Goal: Answer question/provide support: Share knowledge or assist other users

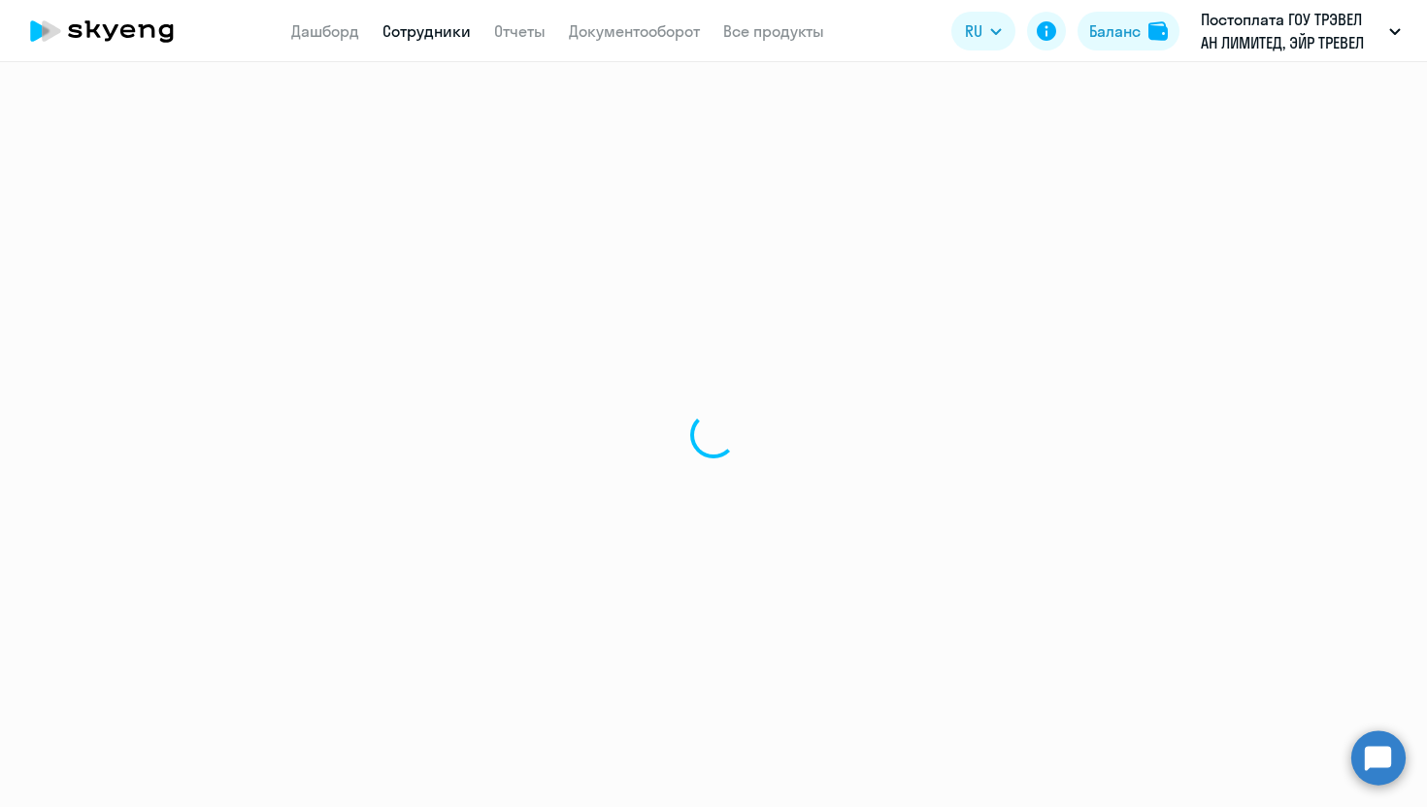
select select "30"
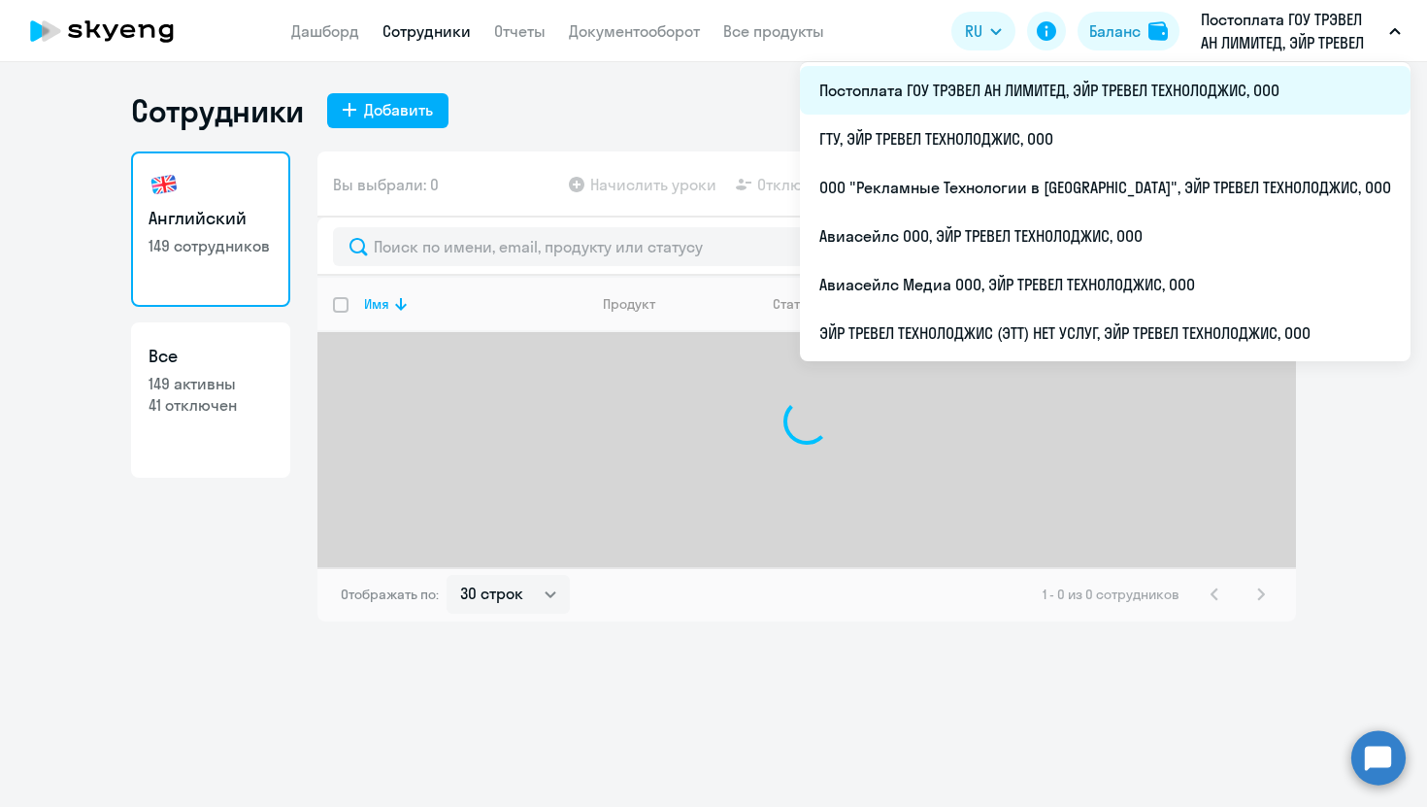
click at [1075, 83] on li "Постоплата ГОУ ТРЭВЕЛ АН ЛИМИТЕД, ЭЙР ТРЕВЕЛ ТЕХНОЛОДЖИС, ООО" at bounding box center [1105, 90] width 611 height 49
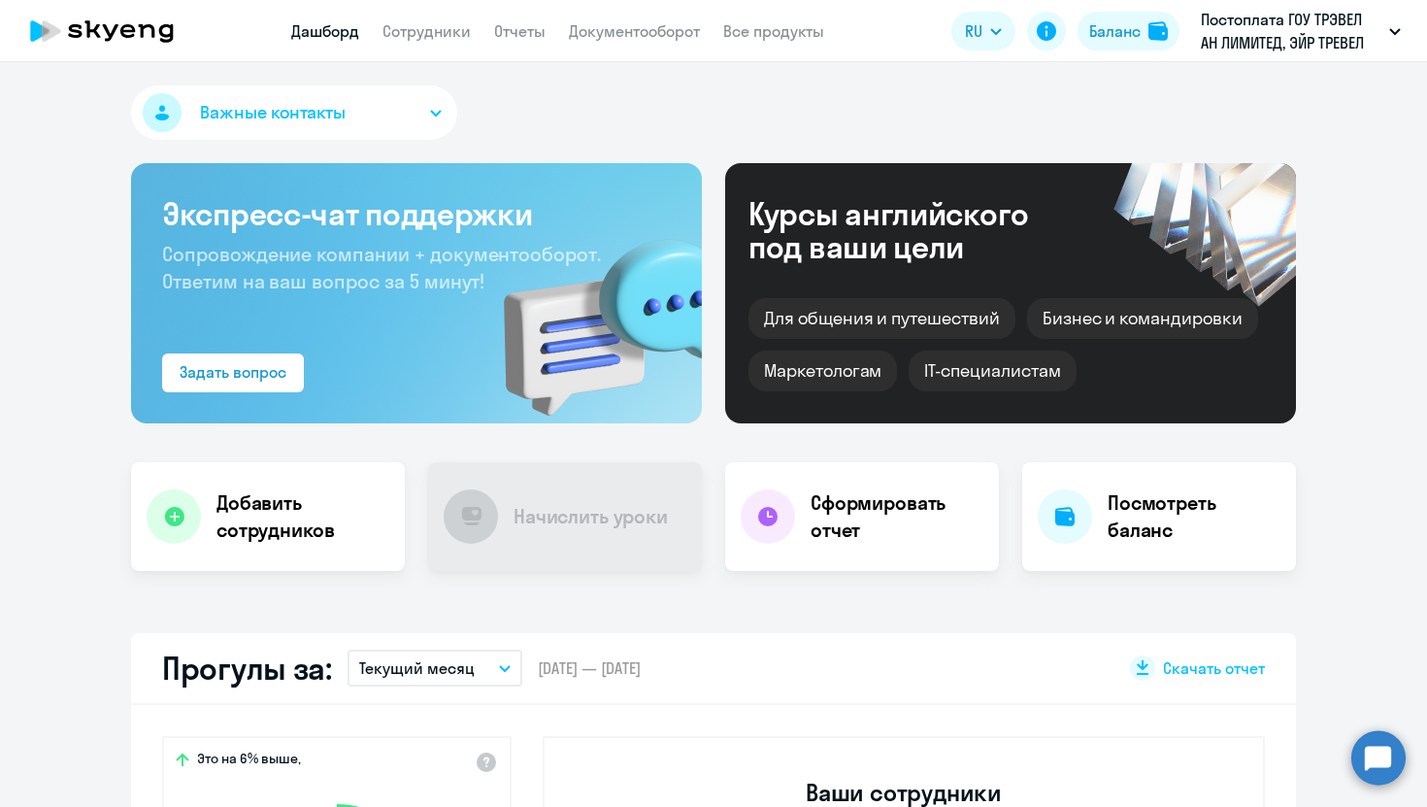
click at [419, 17] on app-header "Дашборд Сотрудники Отчеты Документооборот Все продукты Дашборд Сотрудники Отчет…" at bounding box center [713, 31] width 1427 height 62
click at [419, 32] on link "Сотрудники" at bounding box center [427, 30] width 88 height 19
select select "30"
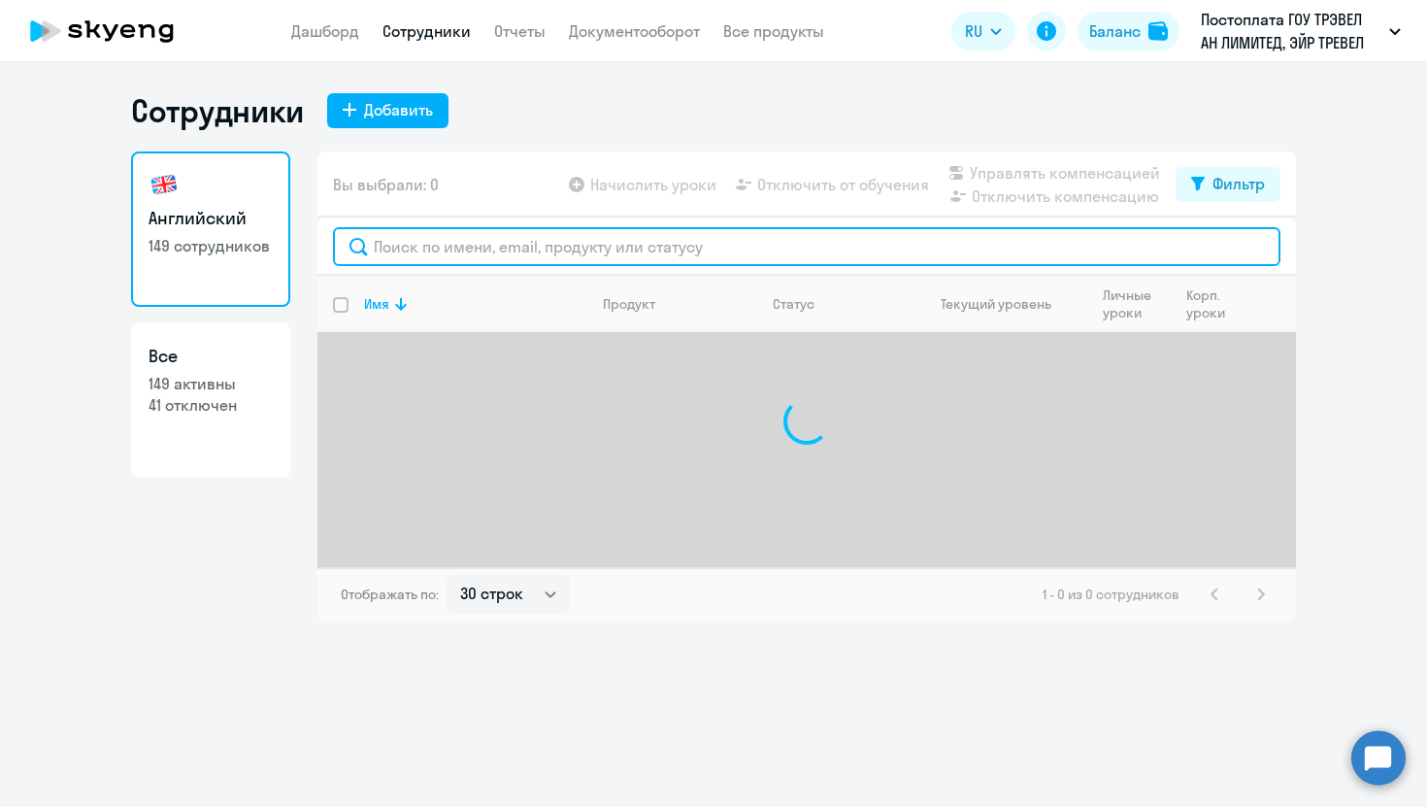
click at [461, 251] on input "text" at bounding box center [807, 246] width 948 height 39
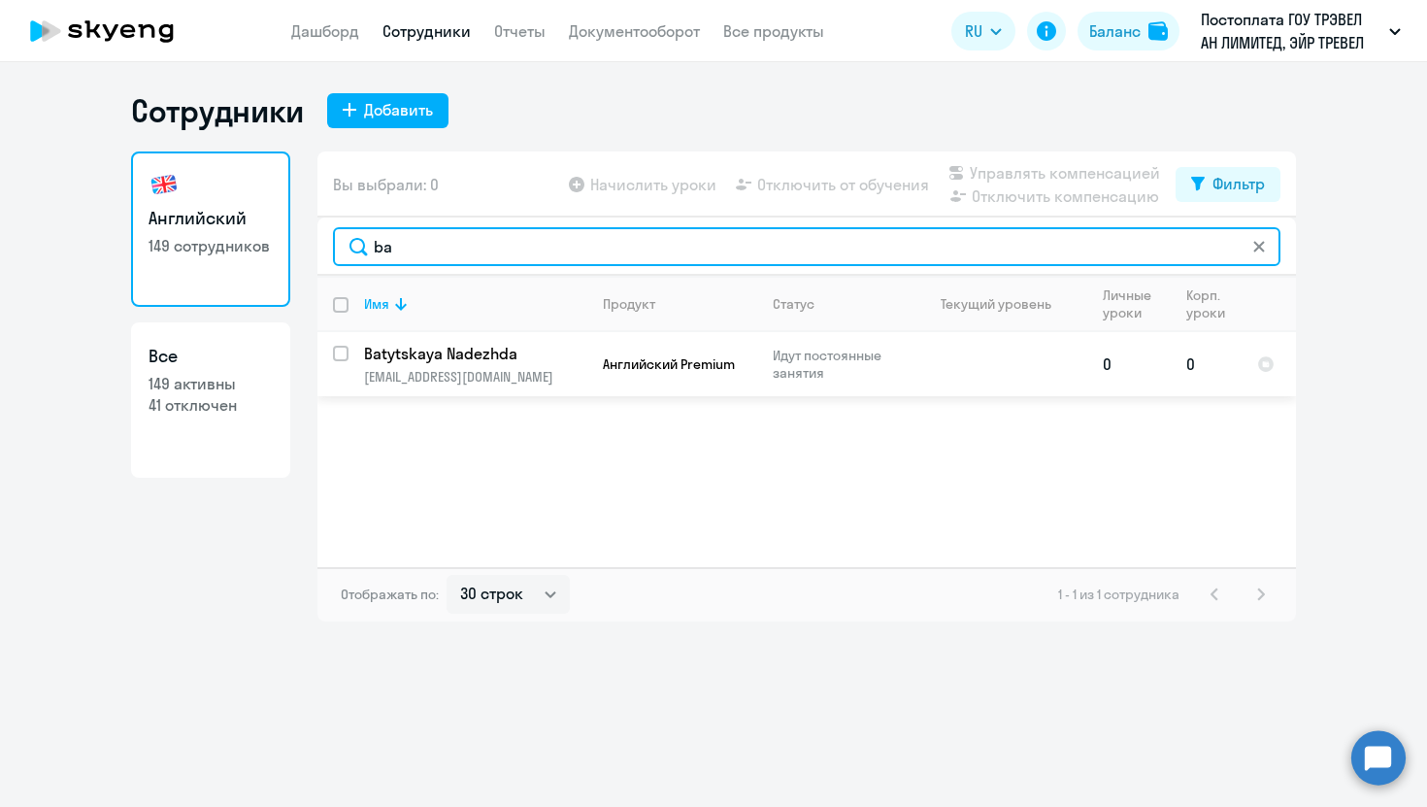
type input "b"
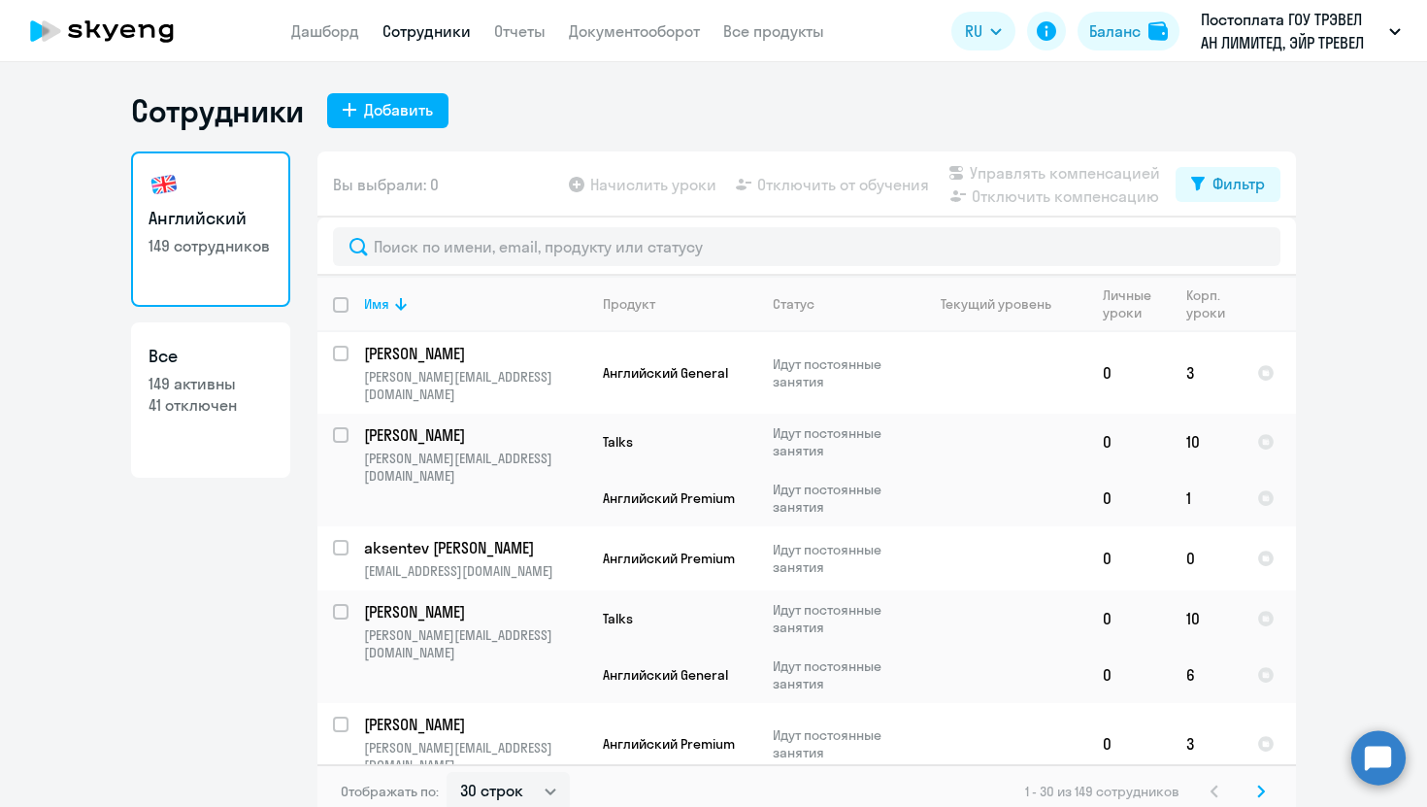
click at [1378, 762] on circle at bounding box center [1378, 757] width 54 height 54
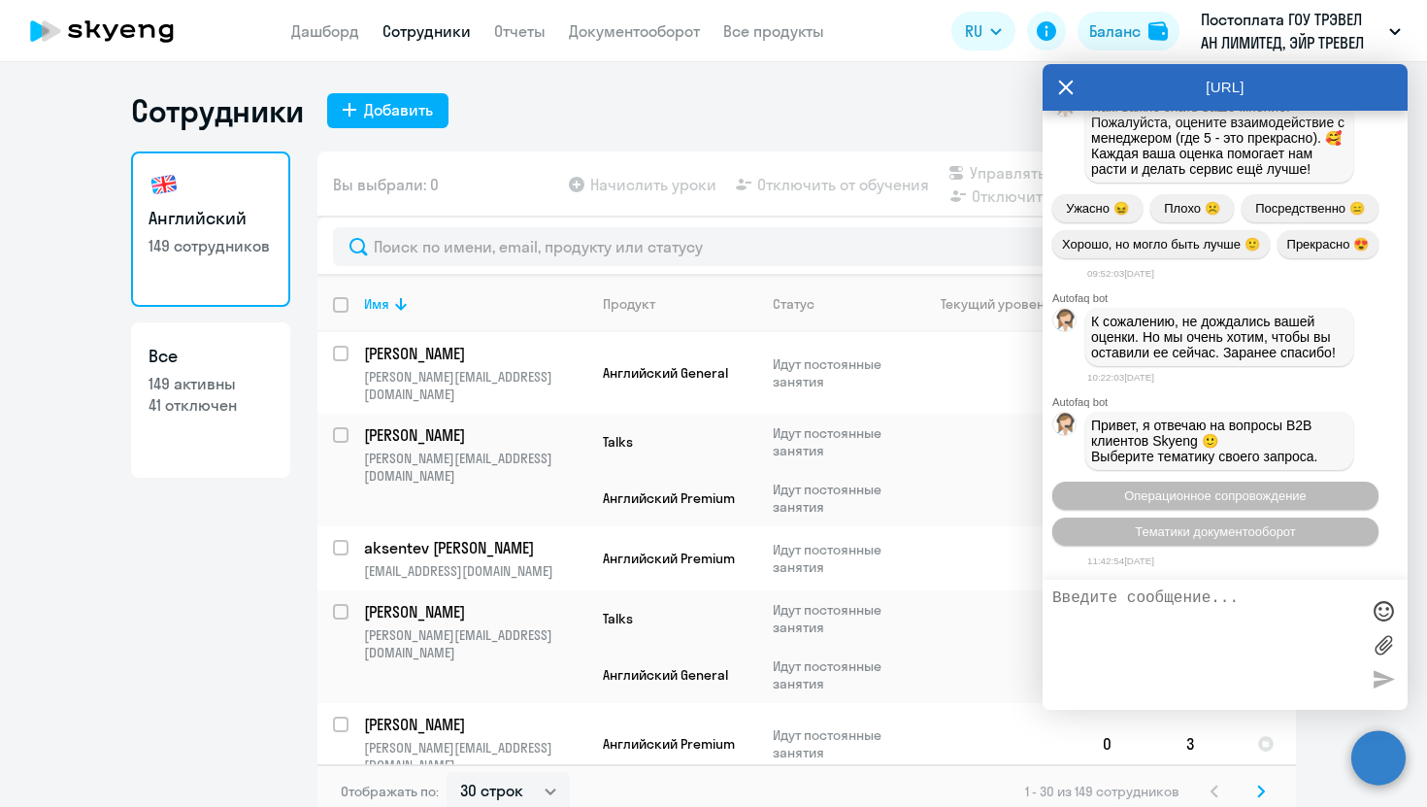
scroll to position [106658, 0]
click at [1090, 646] on textarea at bounding box center [1205, 644] width 307 height 111
click at [1096, 499] on button "Операционное сопровождение" at bounding box center [1215, 496] width 326 height 28
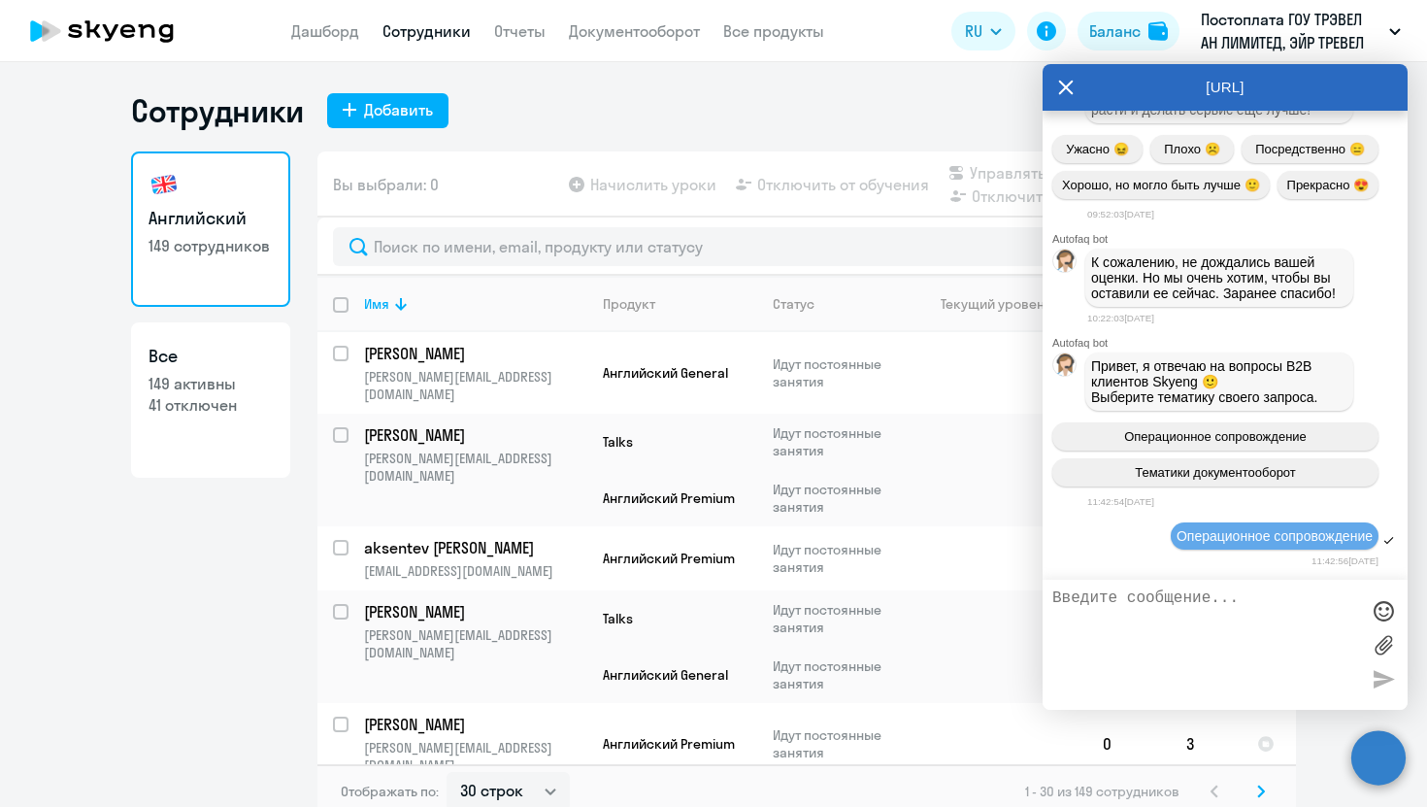
scroll to position [106840, 0]
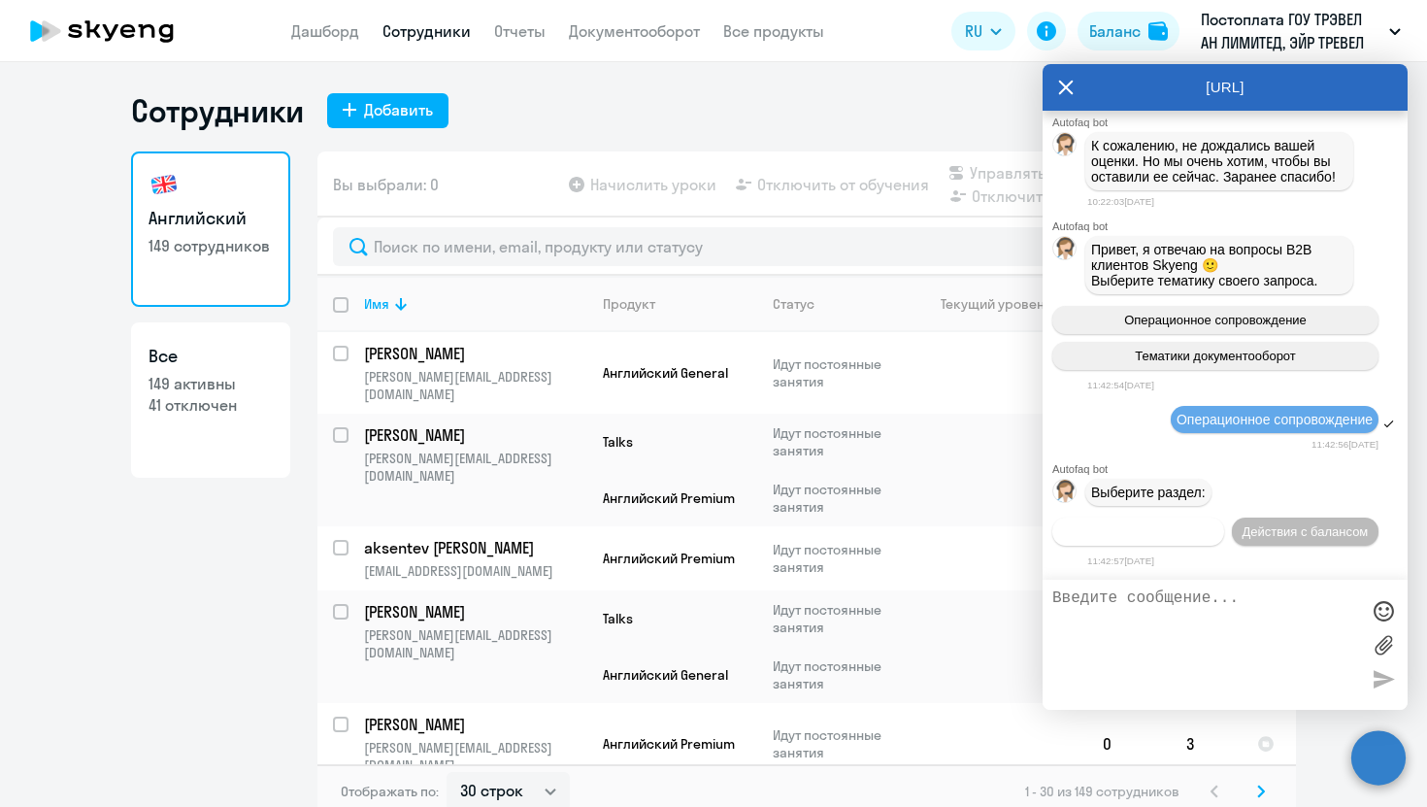
click at [1154, 534] on span "Действия по сотрудникам" at bounding box center [1138, 531] width 150 height 15
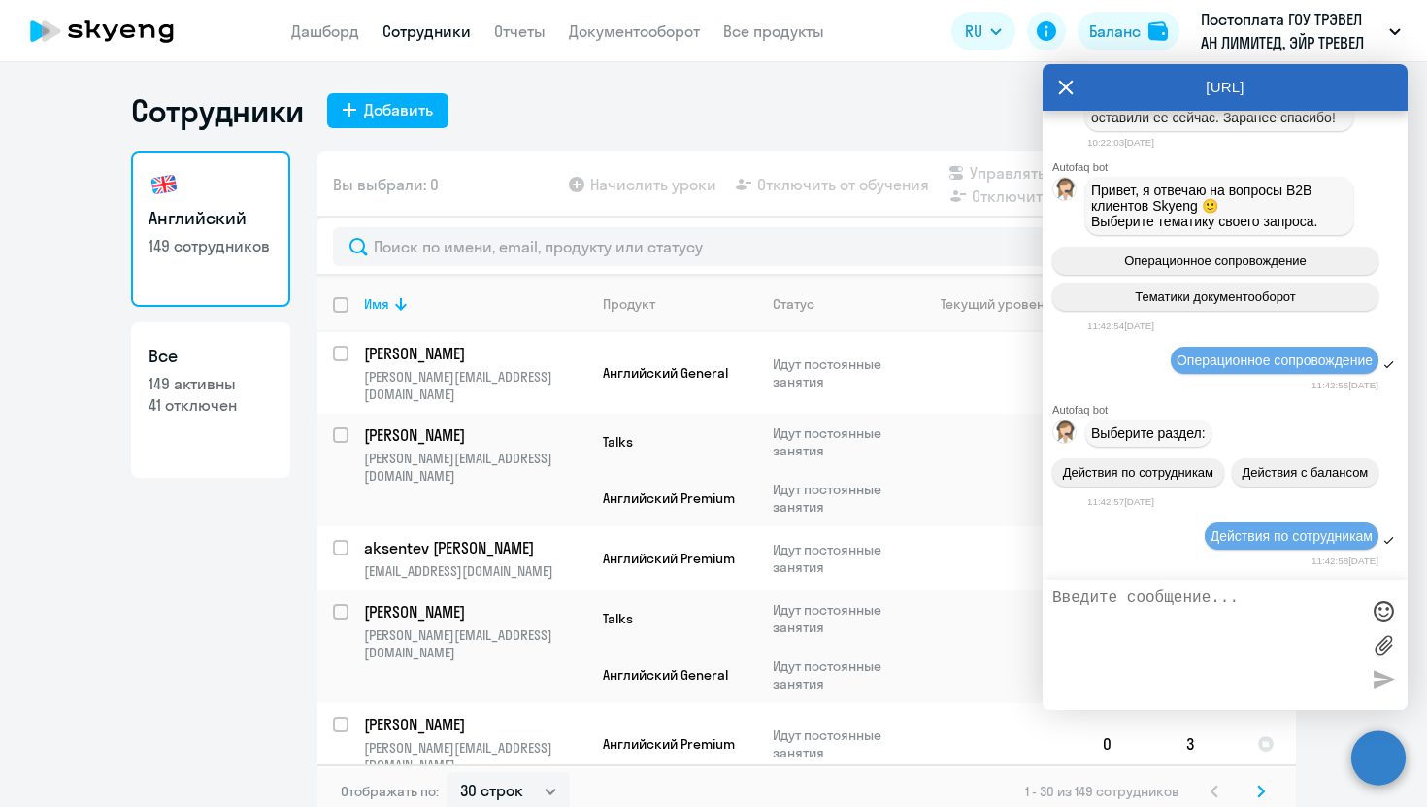
scroll to position [107098, 0]
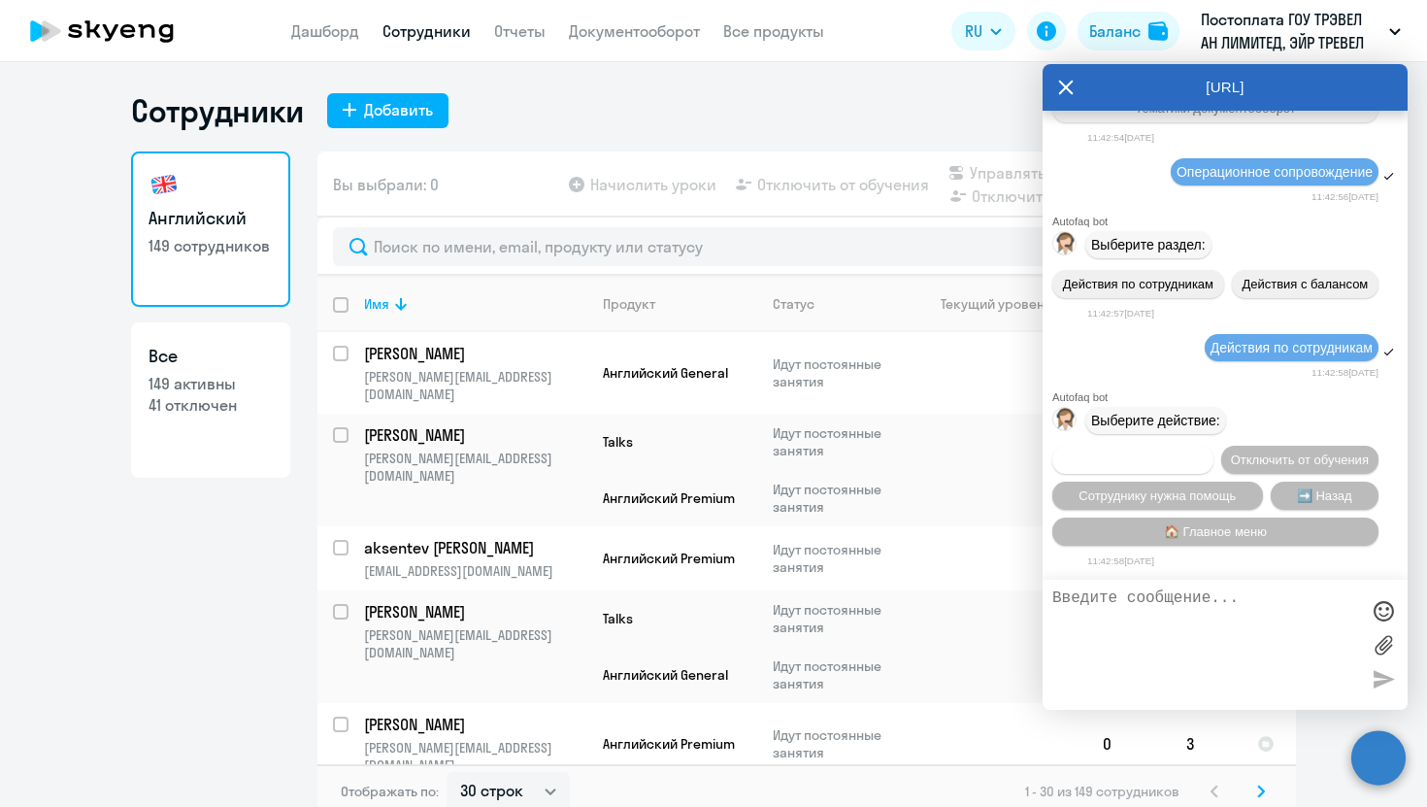
click at [1127, 458] on span "Подключить к обучению" at bounding box center [1133, 459] width 142 height 15
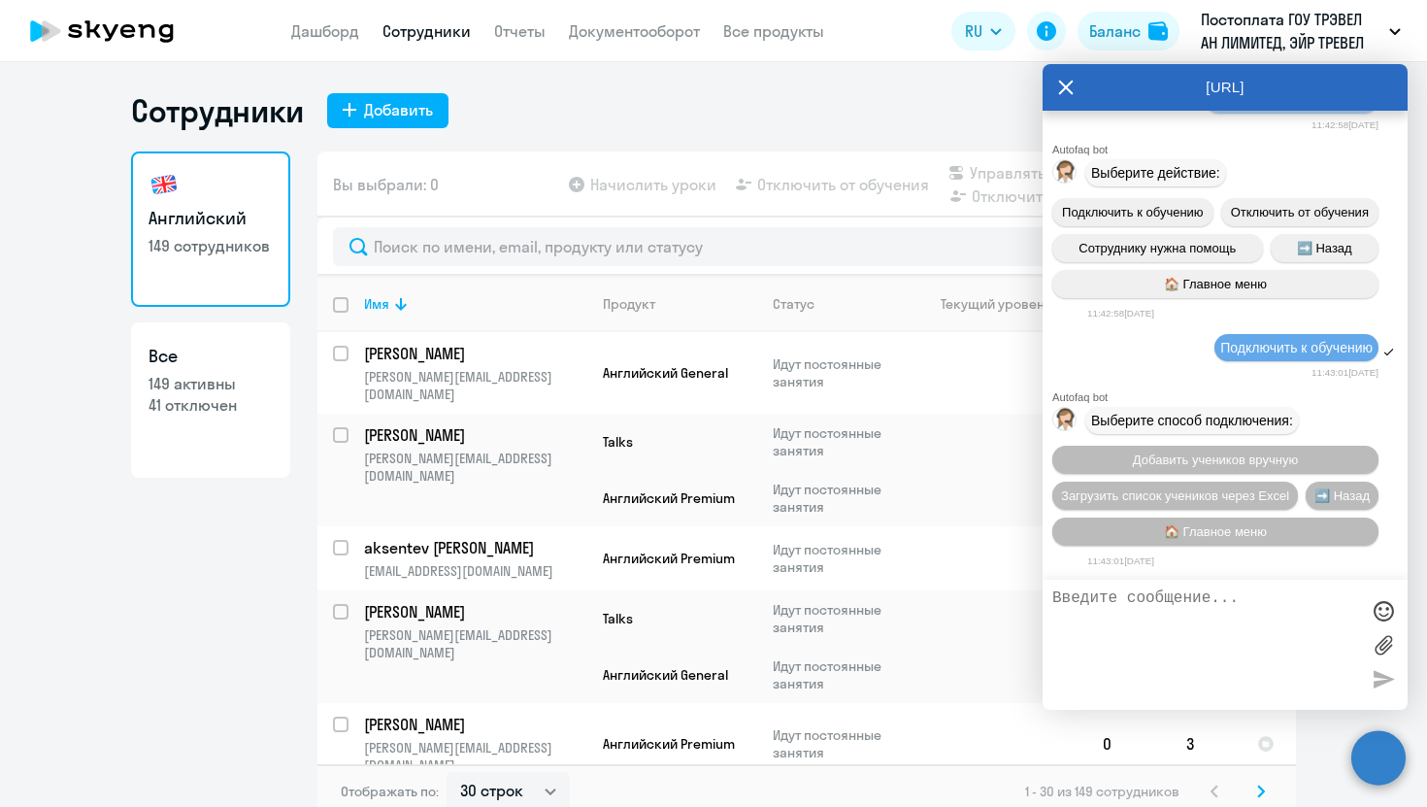
scroll to position [107355, 0]
click at [1181, 454] on span "Добавить учеников вручную" at bounding box center [1215, 459] width 165 height 15
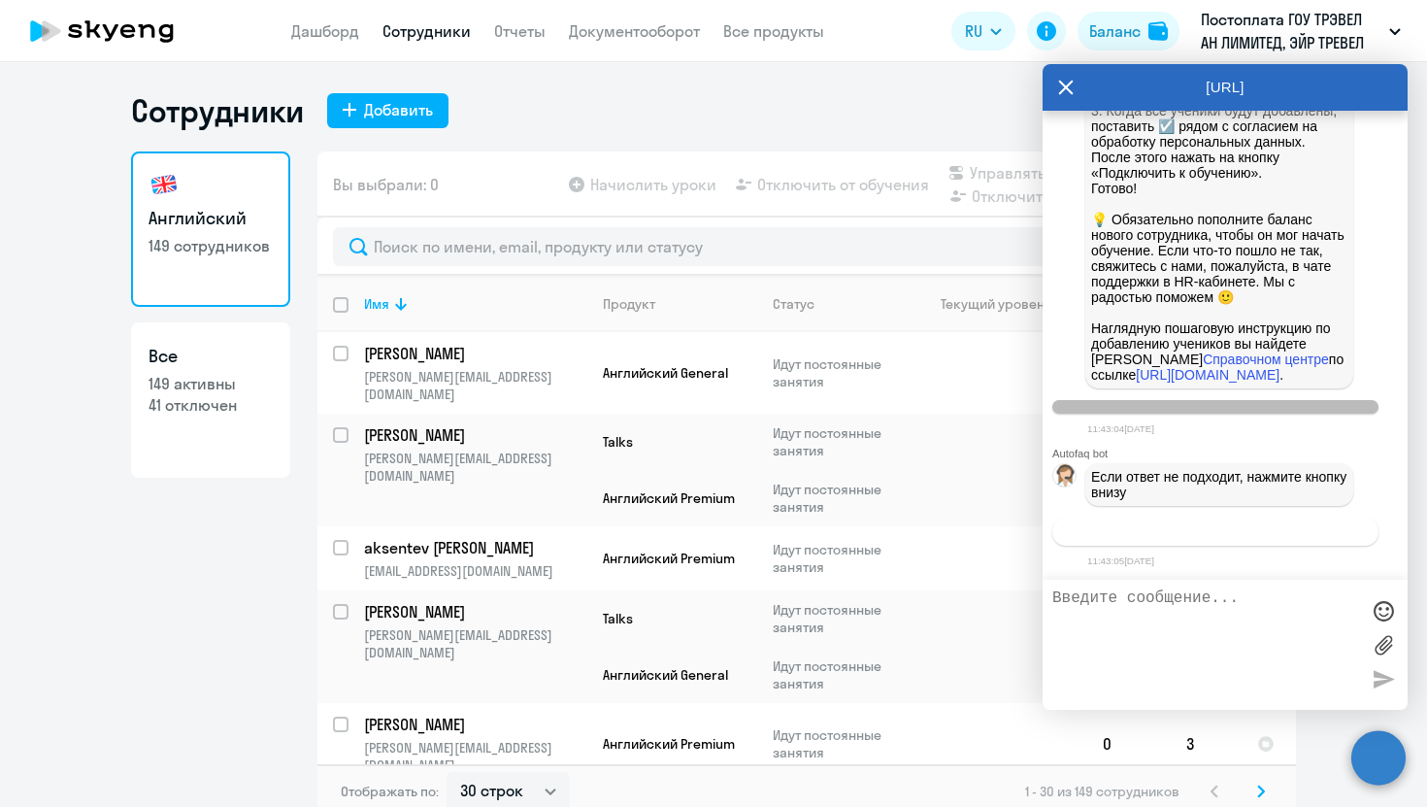
click at [1165, 530] on span "Связаться с менеджером" at bounding box center [1215, 531] width 149 height 15
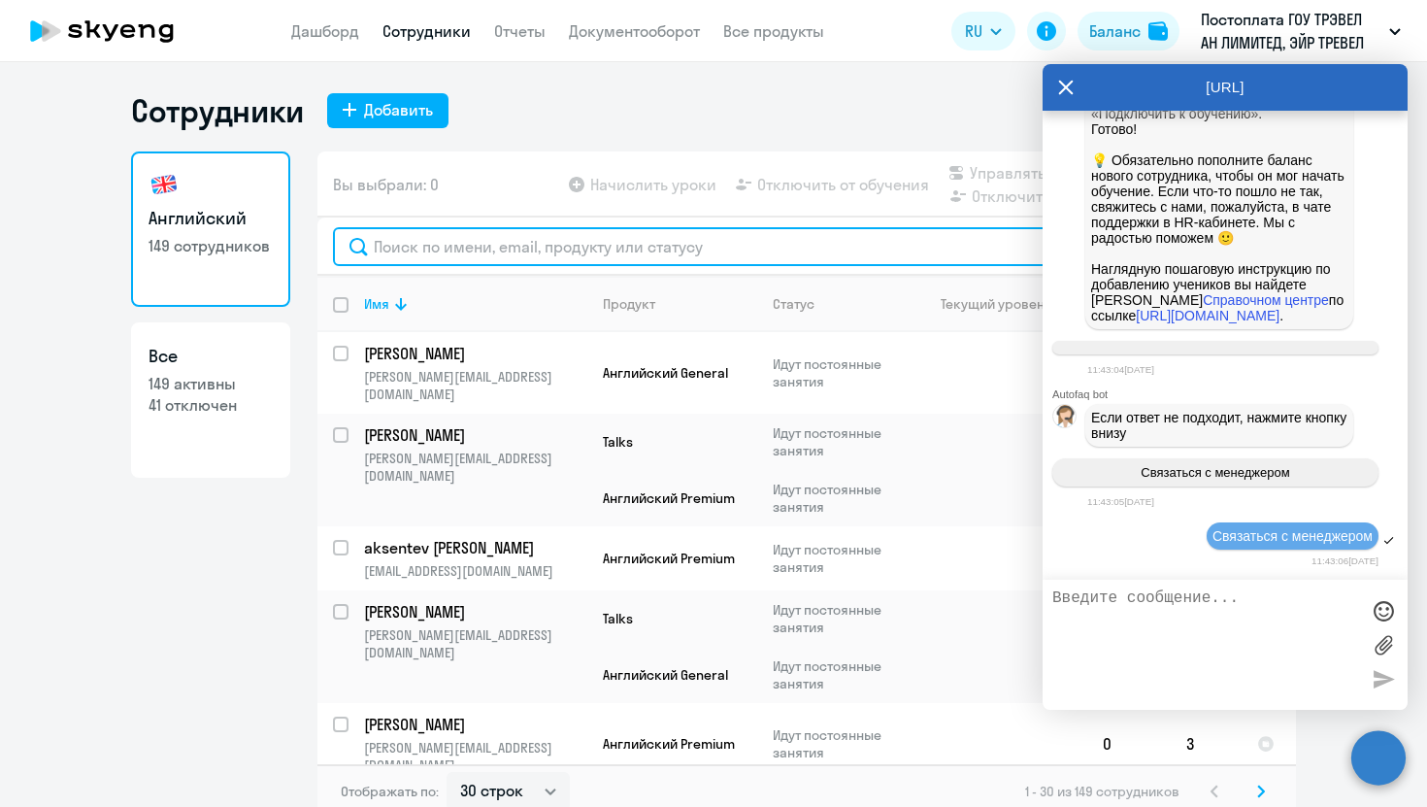
click at [455, 227] on input "text" at bounding box center [807, 246] width 948 height 39
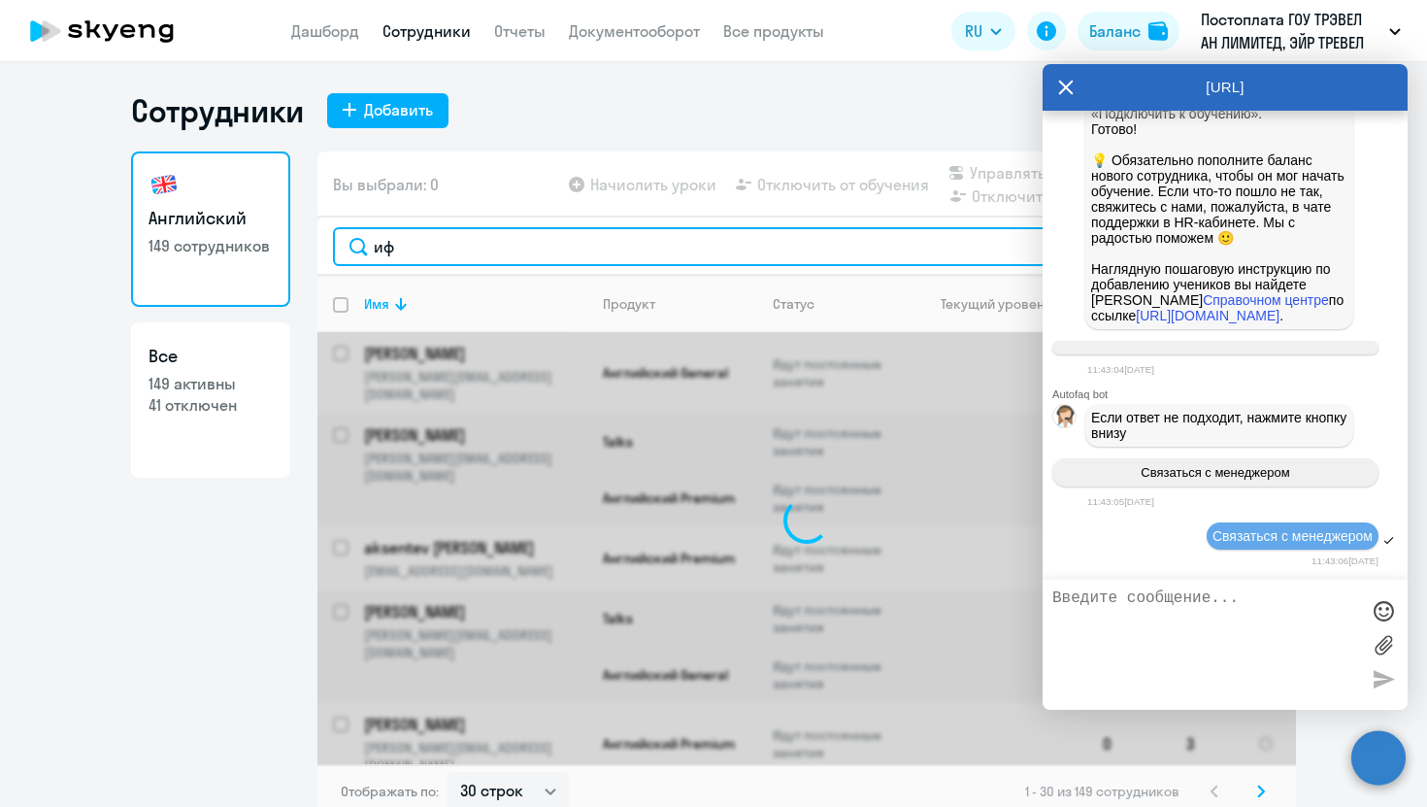
type input "и"
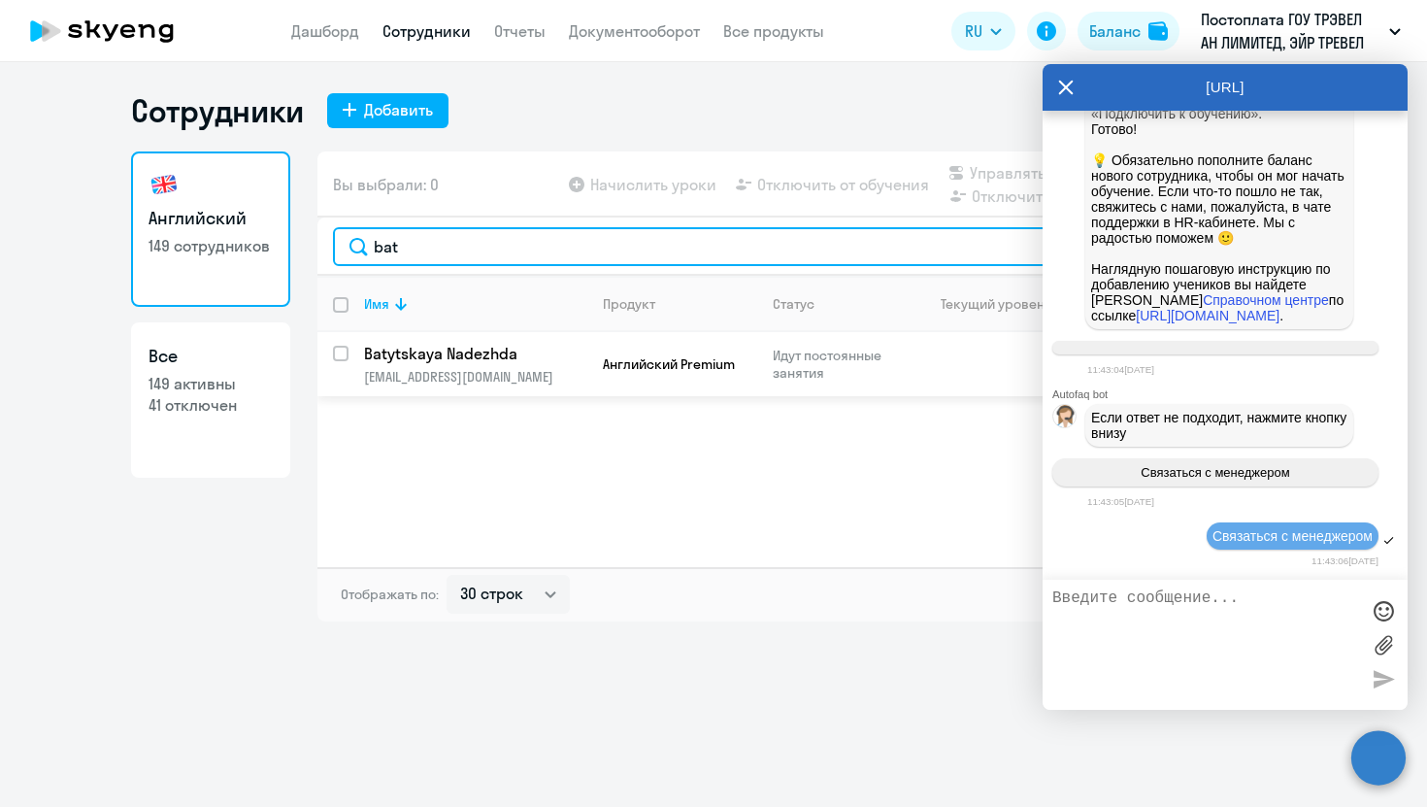
type input "bat"
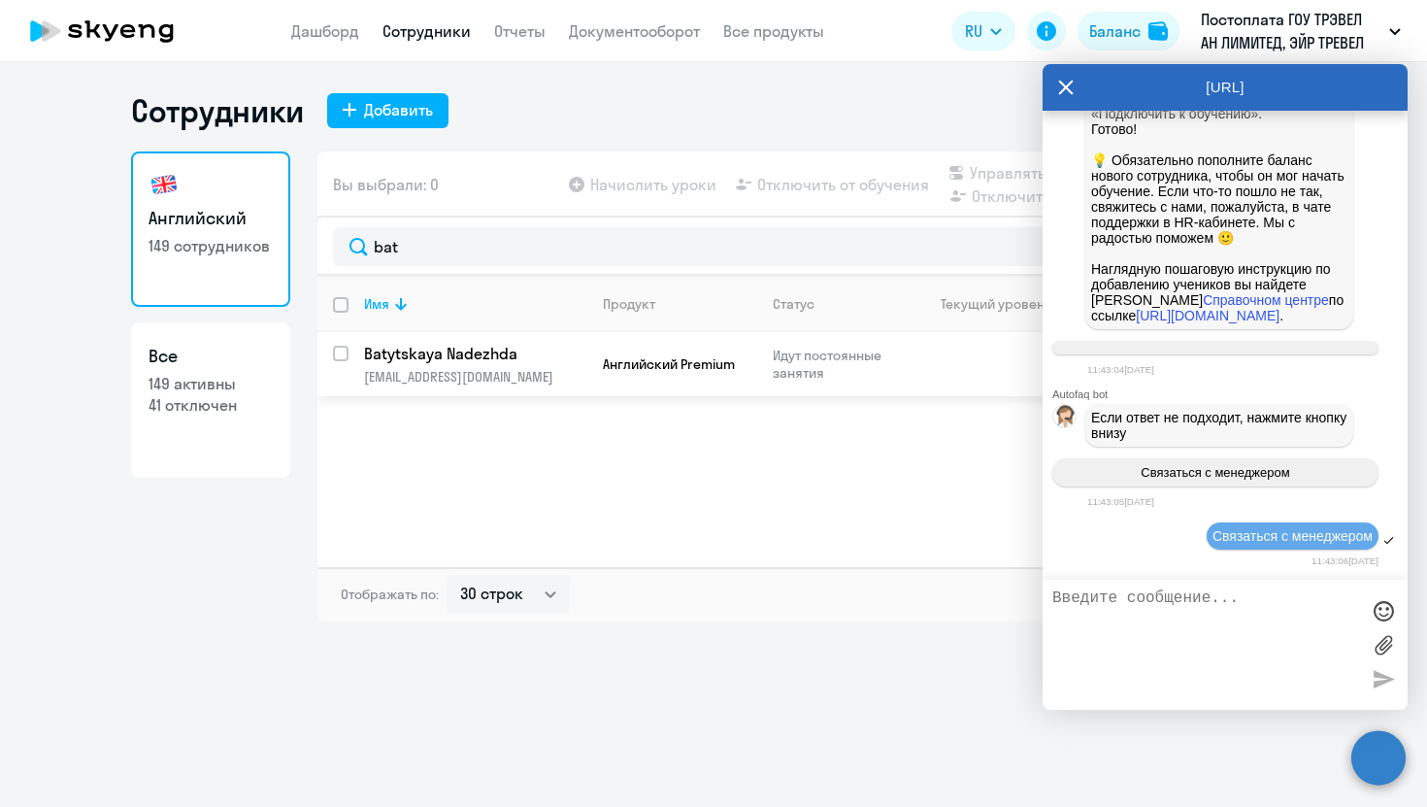
click at [346, 353] on input "select row 40628788" at bounding box center [352, 365] width 39 height 39
checkbox input "true"
click at [1073, 82] on icon at bounding box center [1066, 88] width 15 height 15
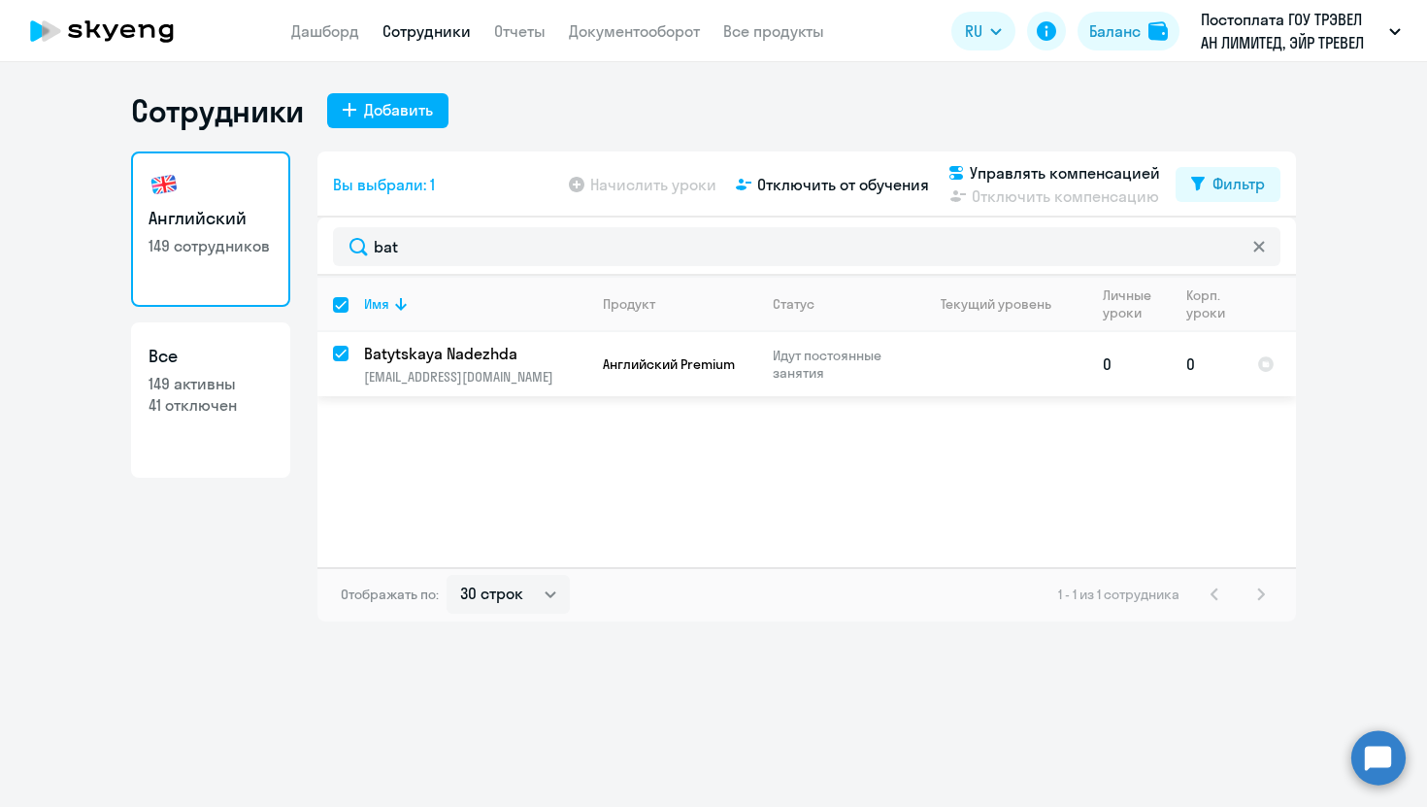
click at [340, 351] on input "deselect row 40628788" at bounding box center [352, 365] width 39 height 39
checkbox input "false"
click at [340, 351] on input "select row 40628788" at bounding box center [352, 365] width 39 height 39
checkbox input "true"
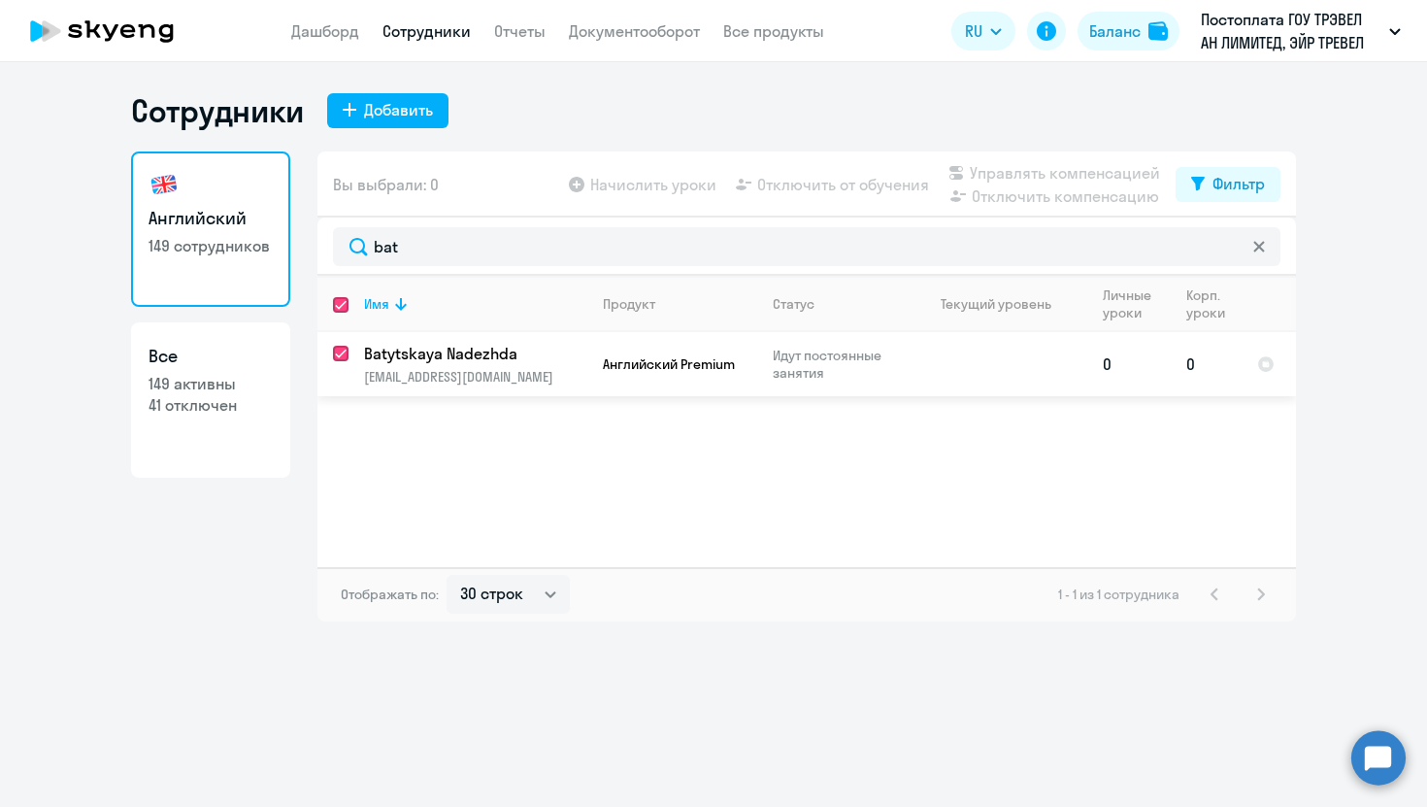
checkbox input "true"
click at [656, 373] on td "Английский Premium" at bounding box center [672, 364] width 170 height 64
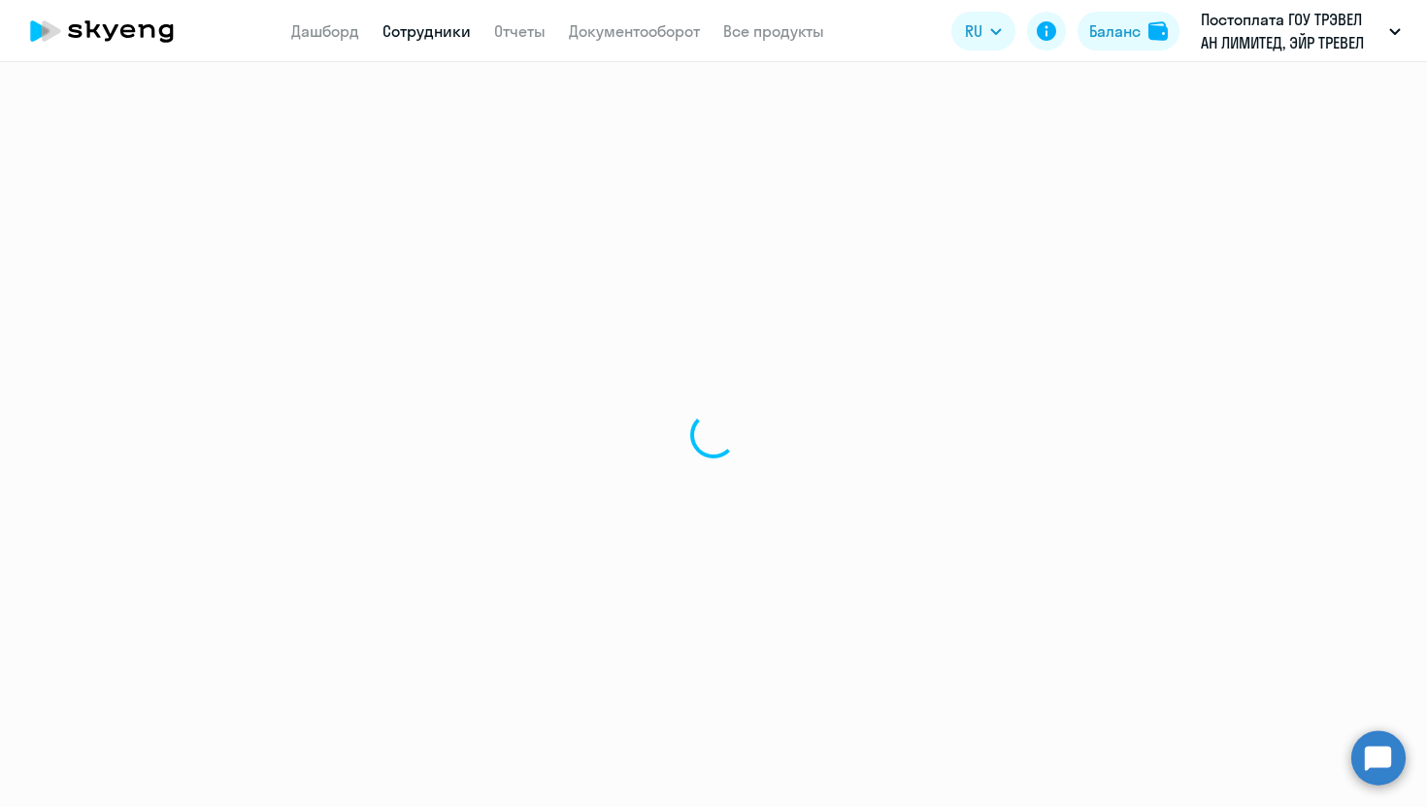
select select "english"
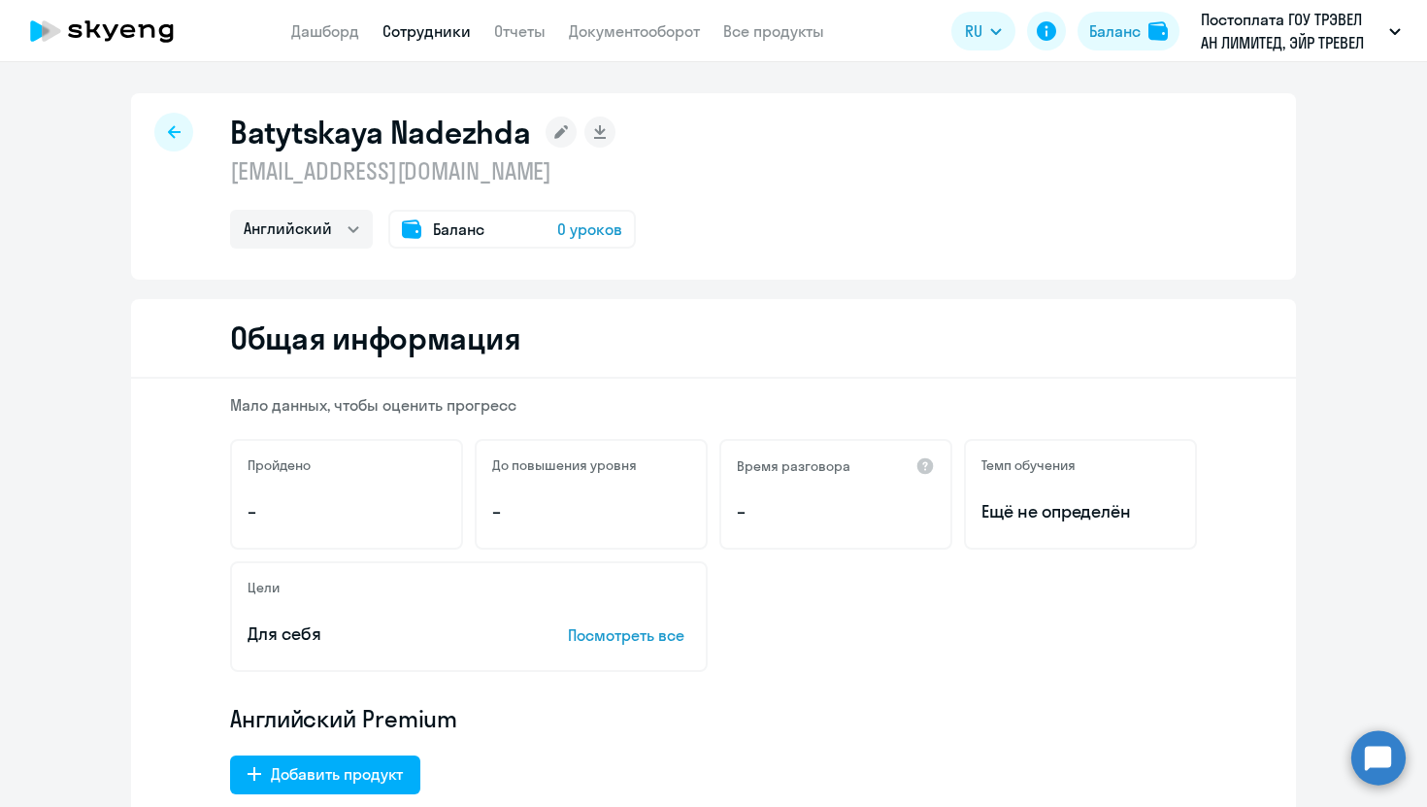
click at [526, 236] on div "Баланс 0 уроков" at bounding box center [512, 229] width 248 height 39
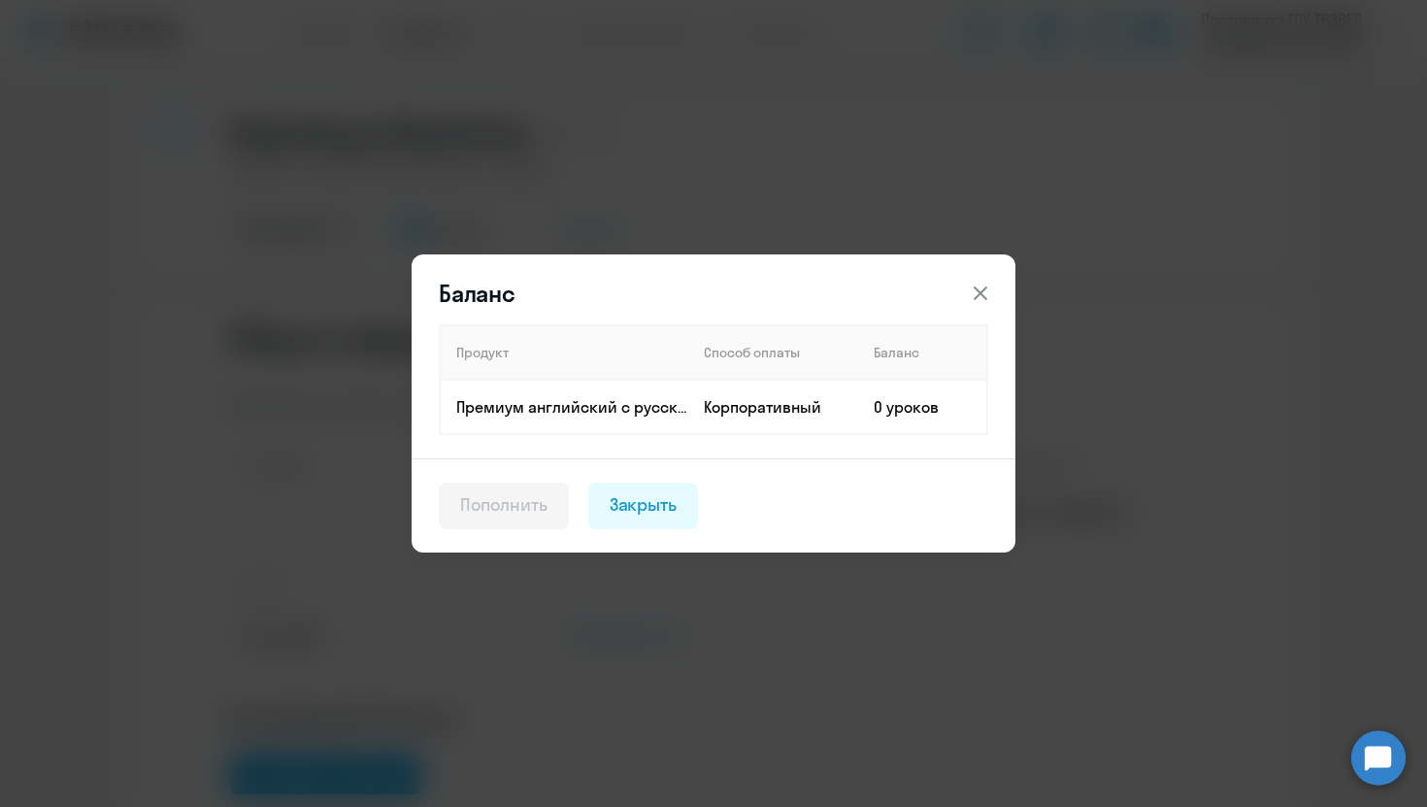
click at [975, 290] on icon at bounding box center [980, 293] width 23 height 23
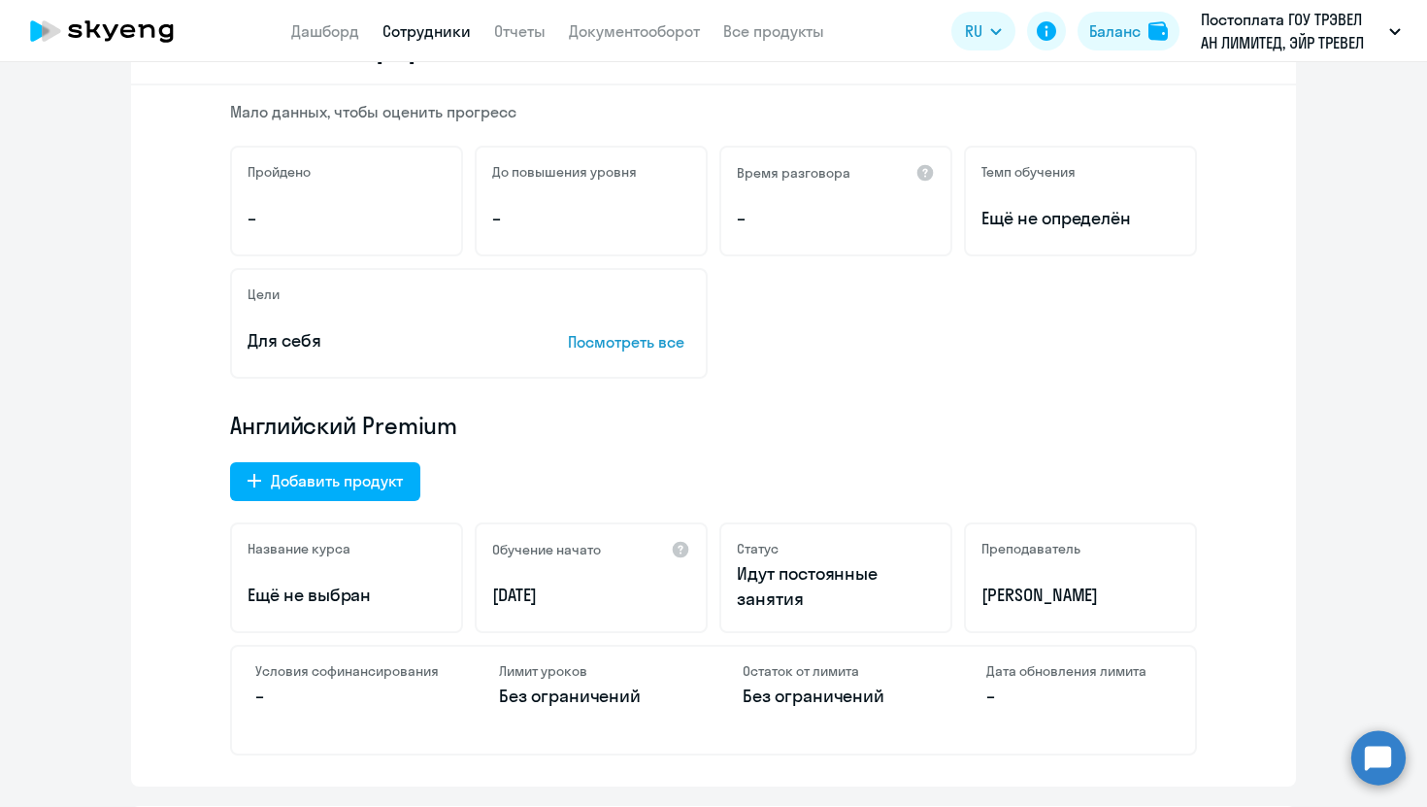
scroll to position [294, 0]
click at [1364, 760] on circle at bounding box center [1378, 757] width 54 height 54
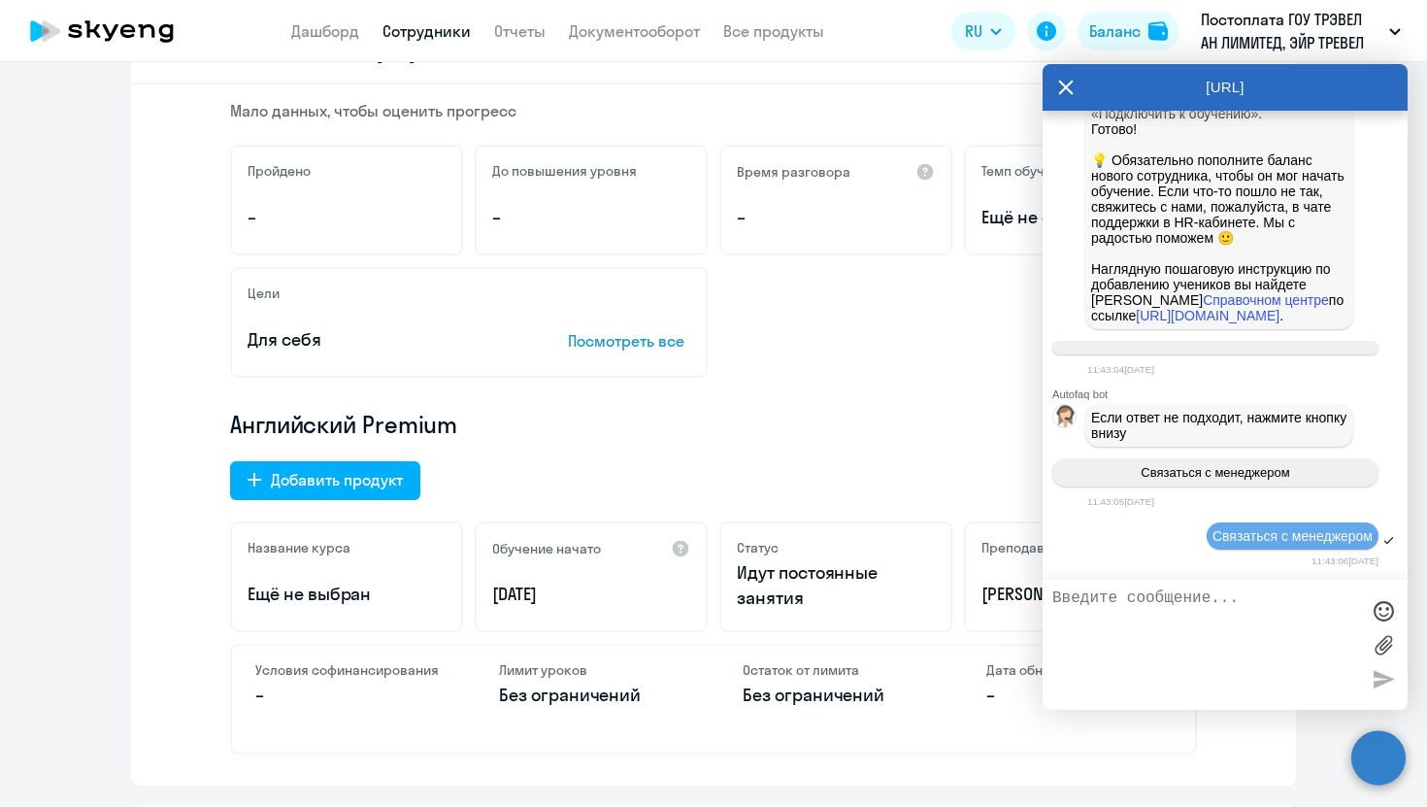
scroll to position [0, 0]
click at [1150, 644] on textarea at bounding box center [1205, 644] width 307 height 111
type textarea "L"
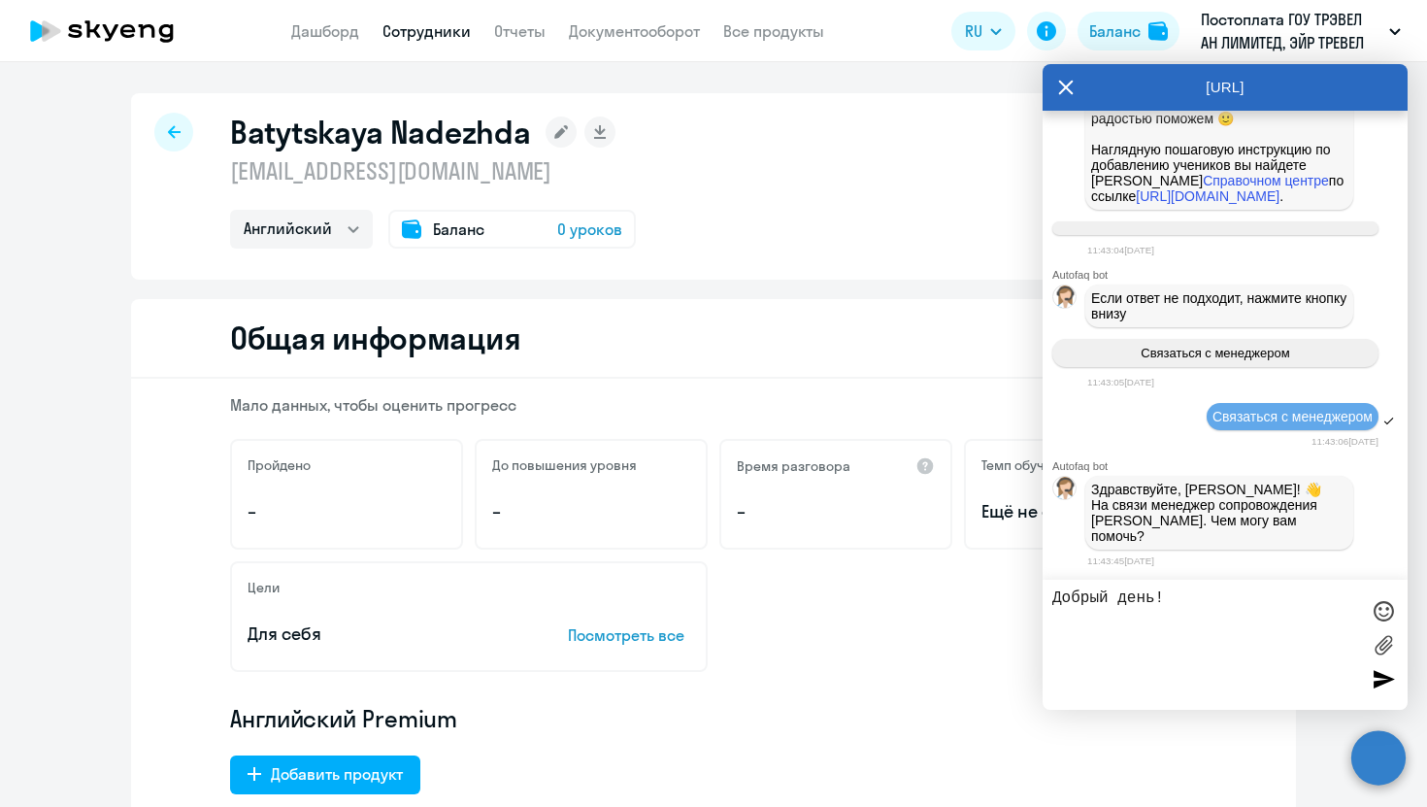
scroll to position [108467, 0]
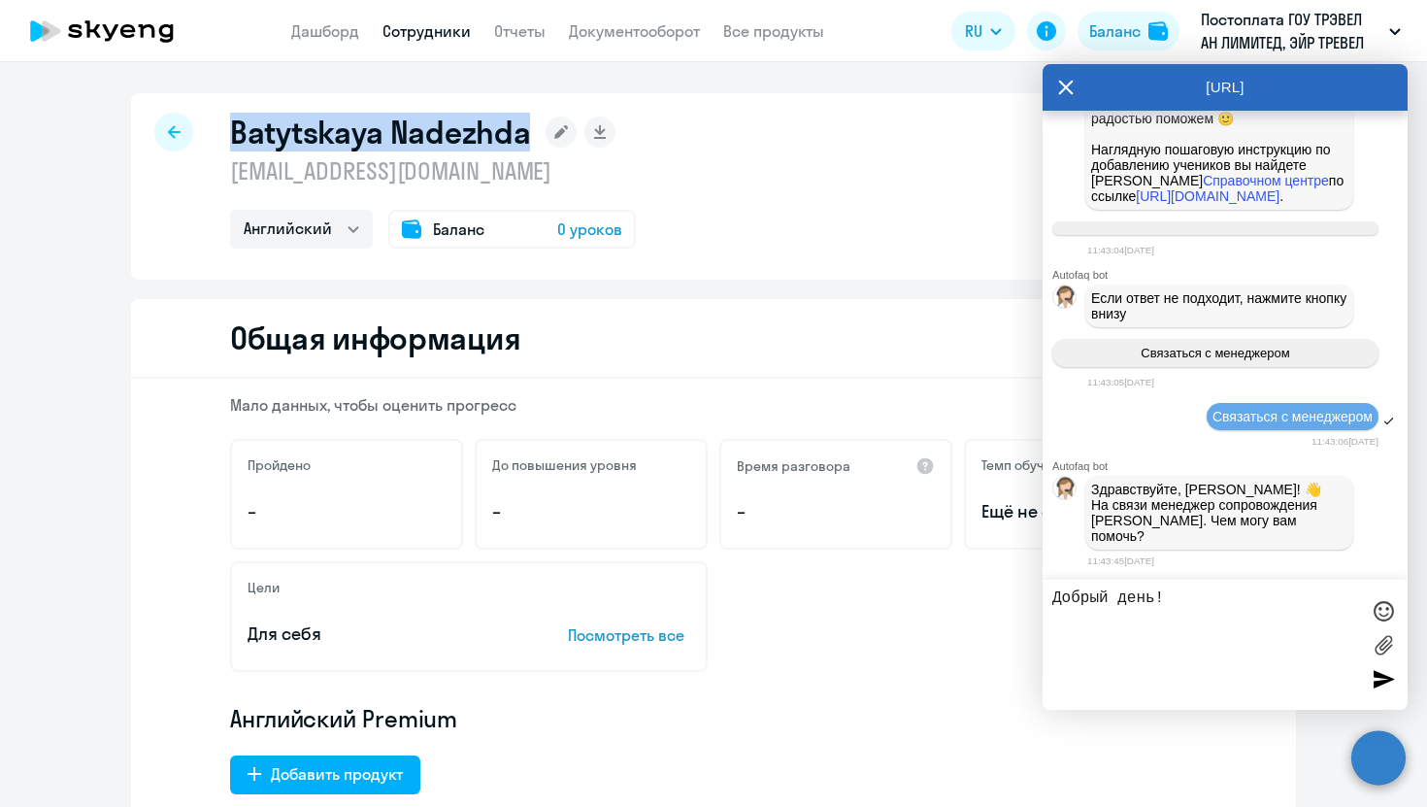
drag, startPoint x: 530, startPoint y: 132, endPoint x: 229, endPoint y: 135, distance: 301.0
click at [229, 135] on div "Batytskaya Nadezhda nadezhda.batytskaya@mego.travel Английский Баланс 0 уроков" at bounding box center [713, 186] width 1165 height 186
copy h1 "Batytskaya Nadezhda"
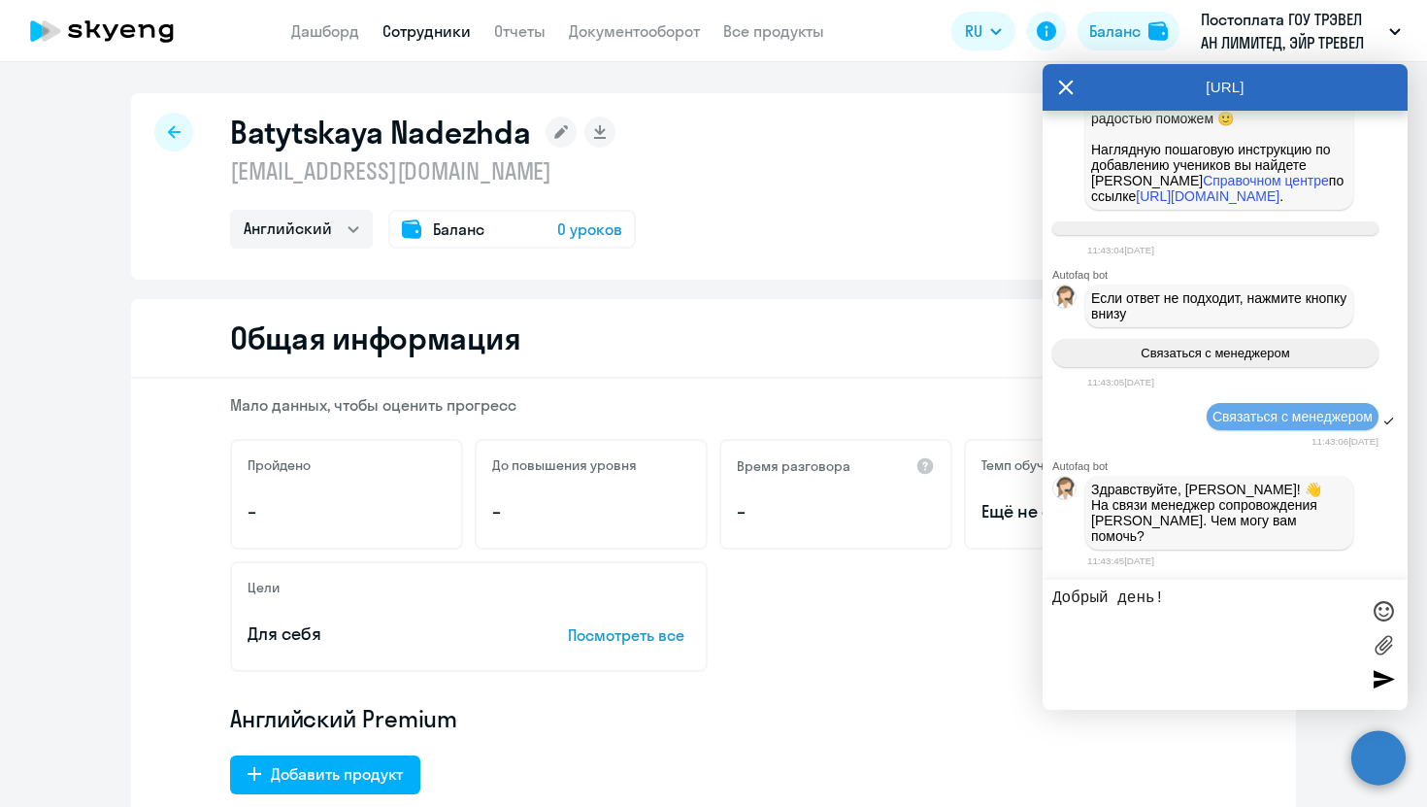
click at [1224, 600] on textarea "Добрый день!" at bounding box center [1205, 644] width 307 height 111
paste textarea "Batytskaya Nadezhda"
type textarea "Добрый день! у Batytskaya Nadezhda не пополнился сегодня баланс, но и у меня в …"
click at [160, 136] on div at bounding box center [173, 132] width 39 height 39
select select "30"
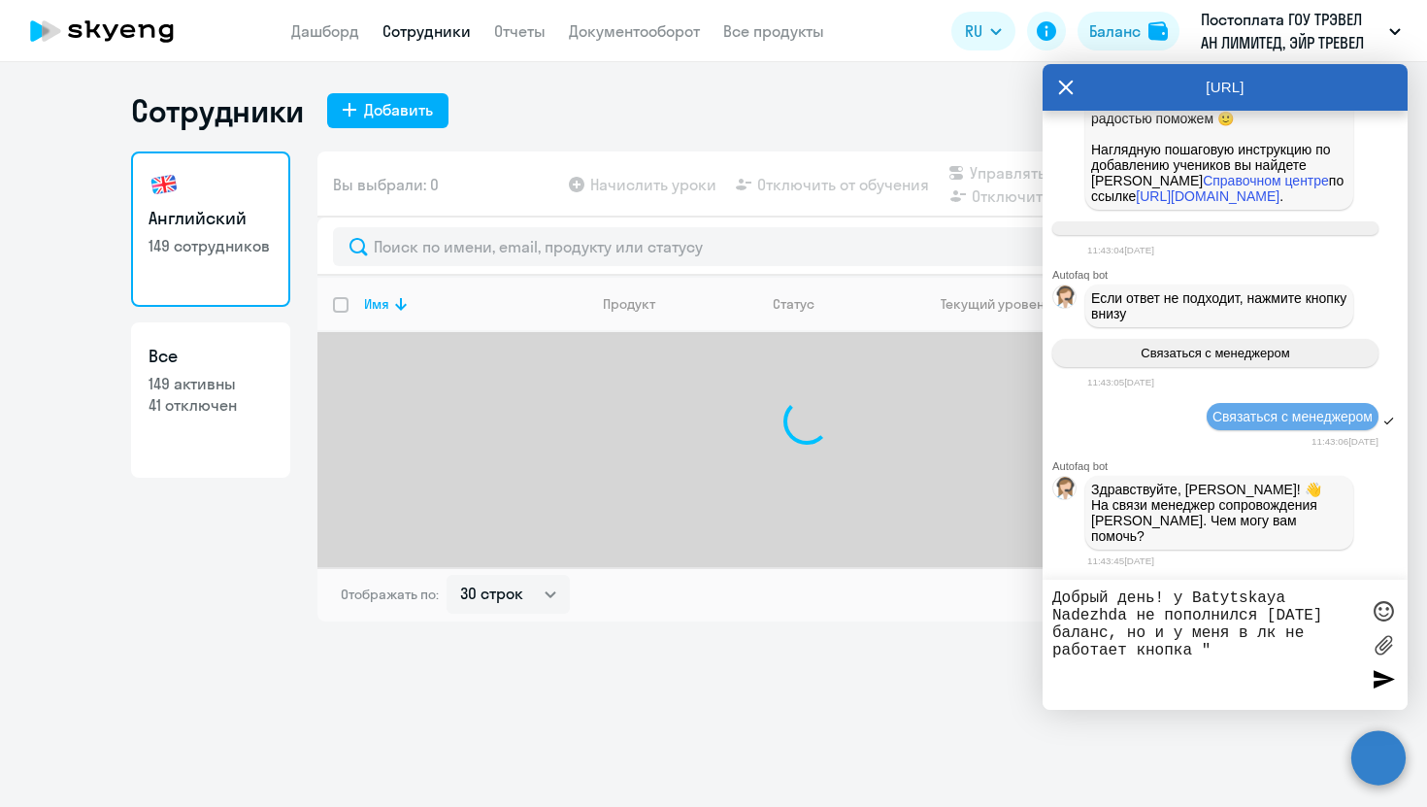
click at [1230, 654] on textarea "Добрый день! у Batytskaya Nadezhda не пополнился сегодня баланс, но и у меня в …" at bounding box center [1205, 644] width 307 height 111
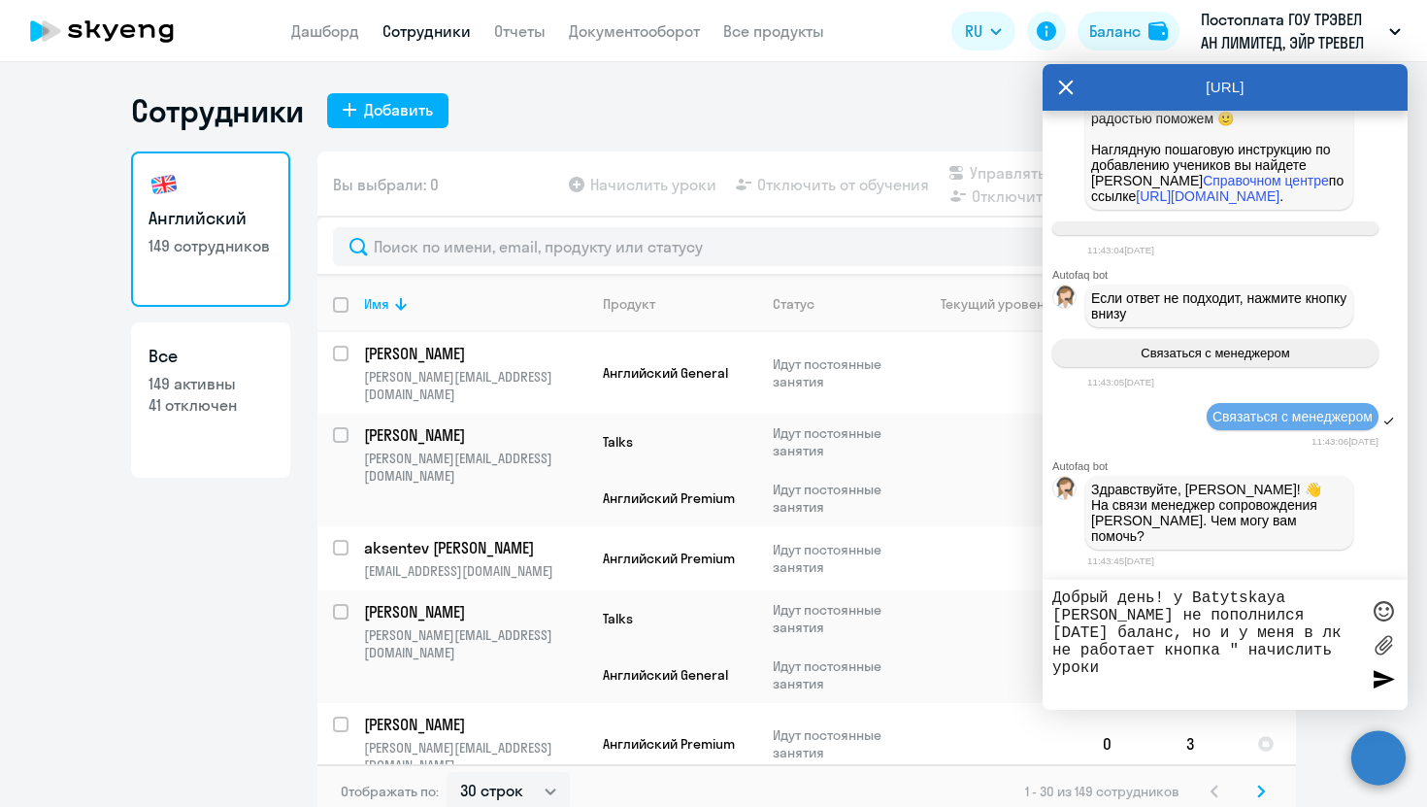
type textarea "Добрый день! у Batytskaya [PERSON_NAME] не пополнился [DATE] баланс, но и у мен…"
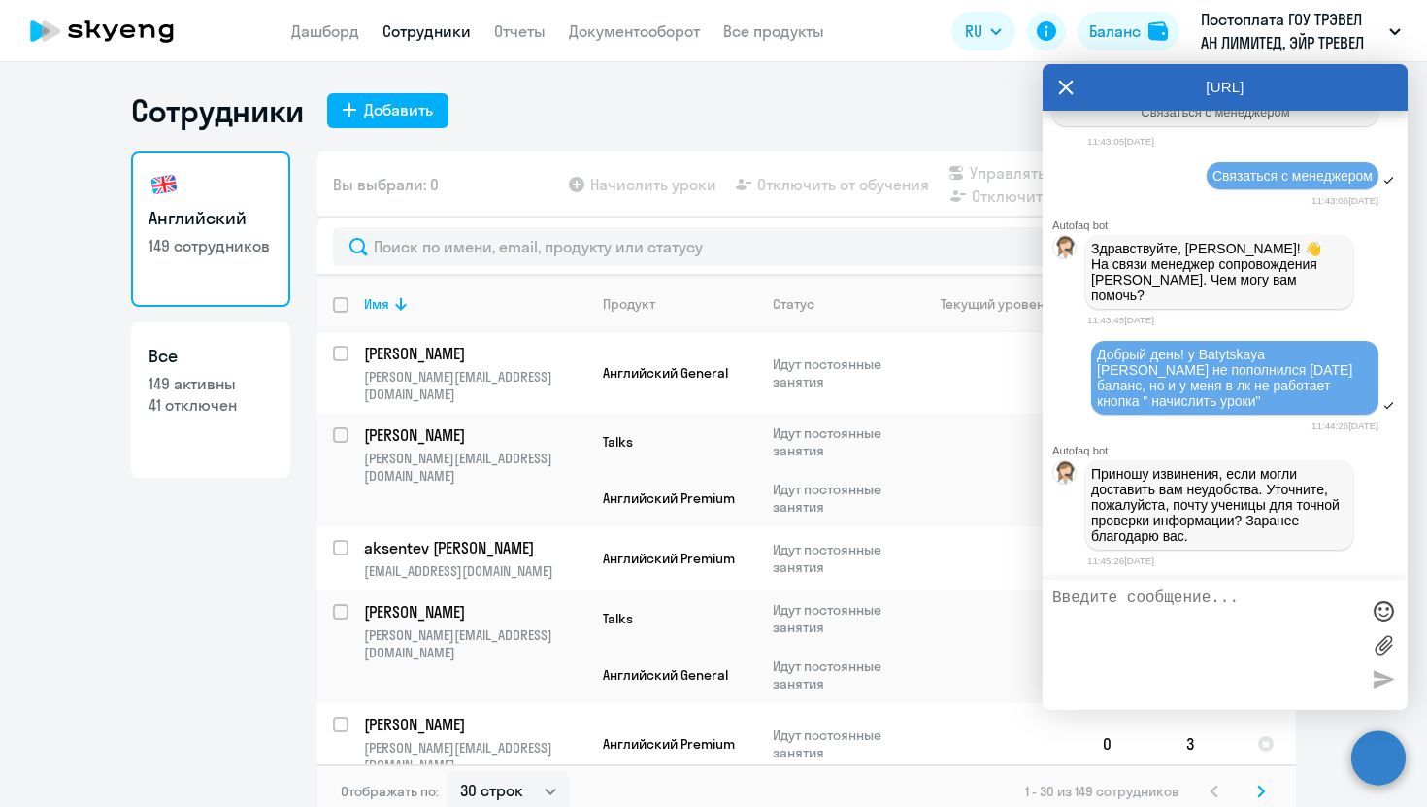
scroll to position [108704, 0]
click at [1123, 644] on textarea at bounding box center [1205, 644] width 307 height 111
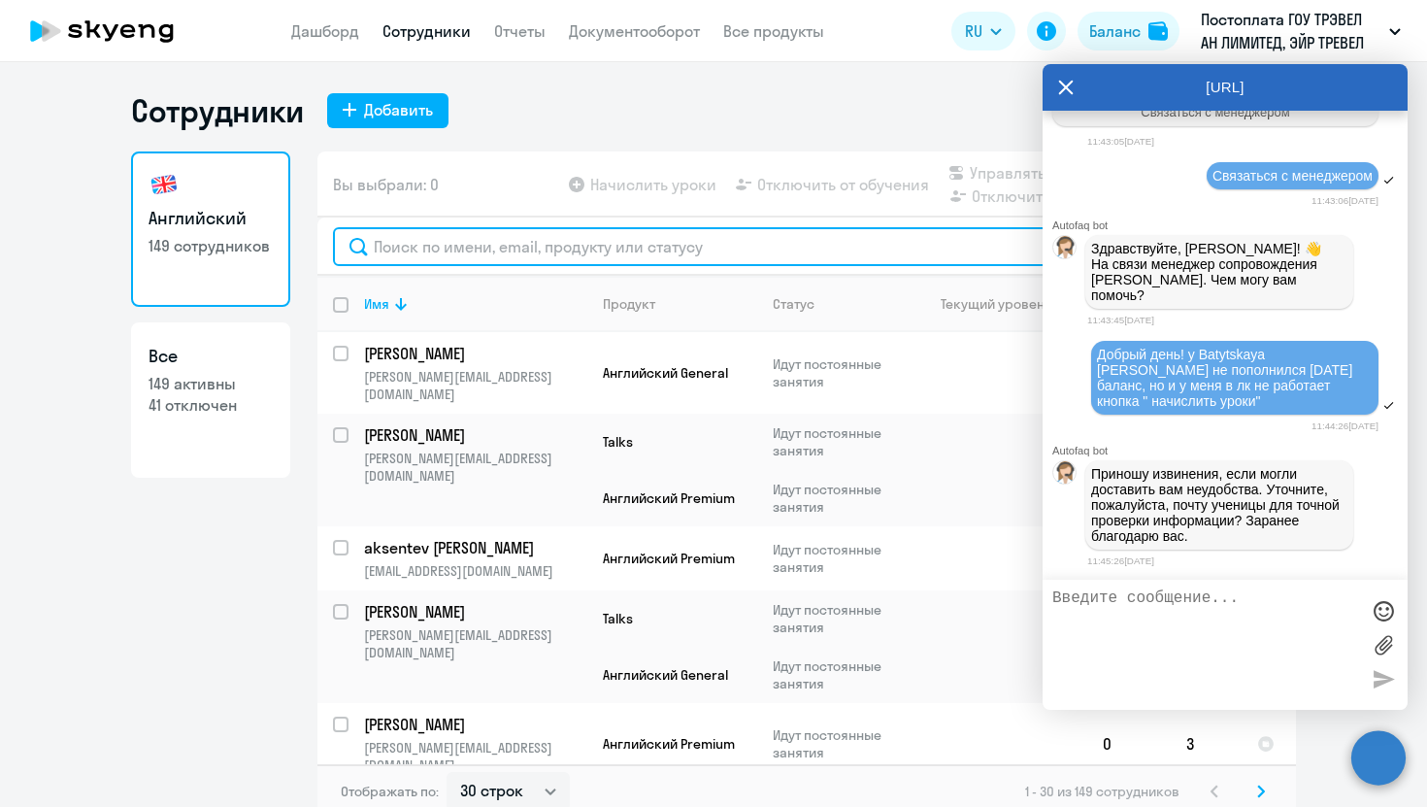
click at [481, 257] on input "text" at bounding box center [807, 246] width 948 height 39
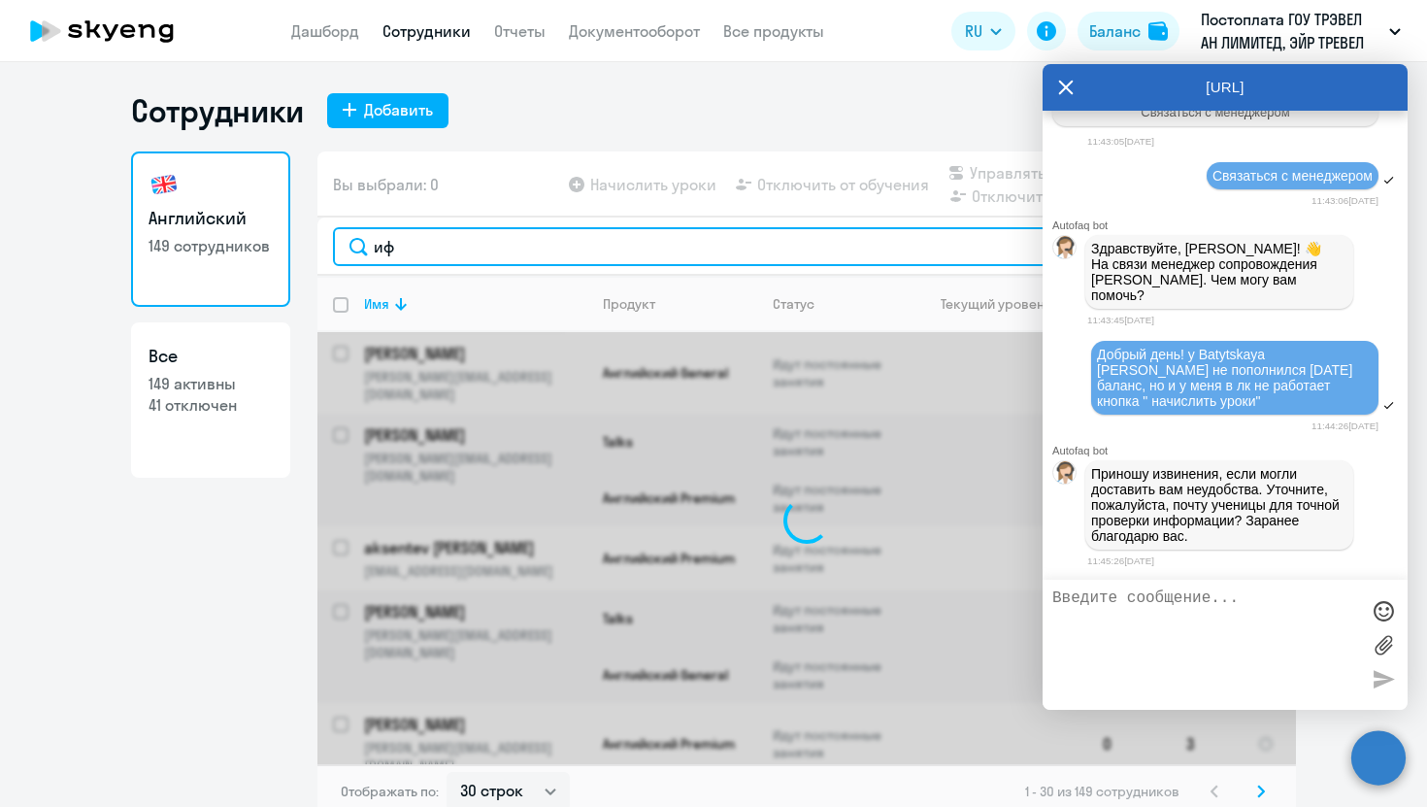
type input "и"
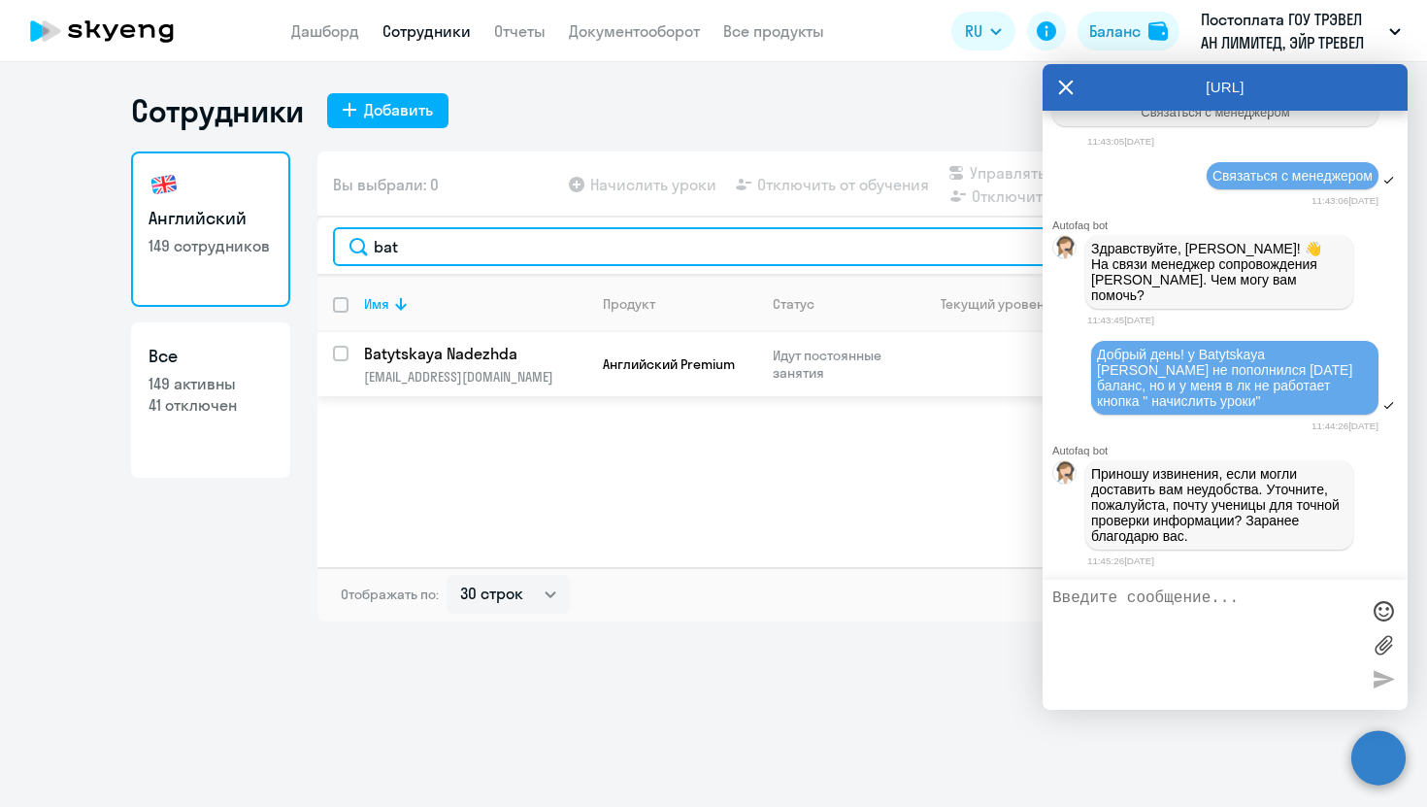
type input "bat"
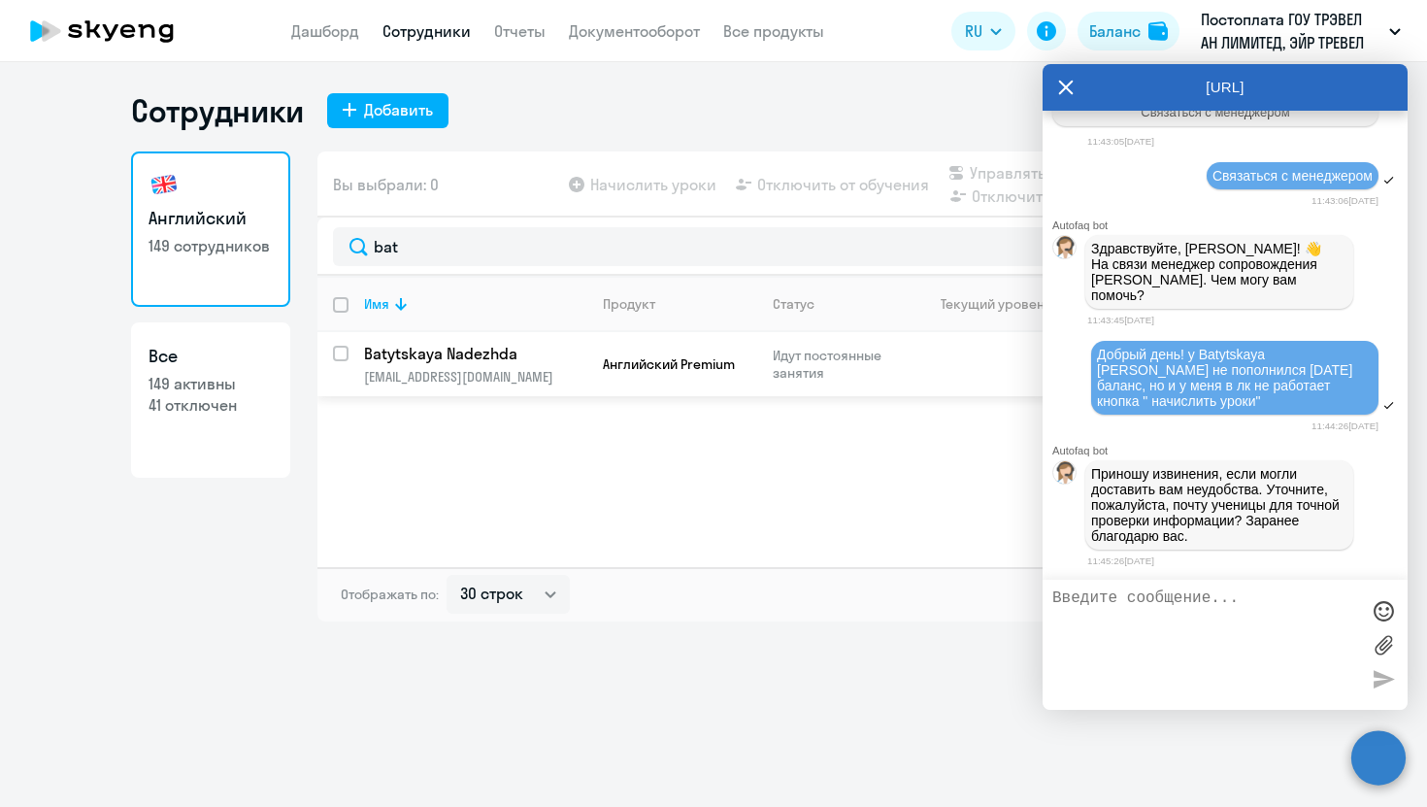
drag, startPoint x: 588, startPoint y: 381, endPoint x: 381, endPoint y: 387, distance: 207.9
click at [381, 387] on tr "Batytskaya Nadezhda nadezhda.batytskaya@mego.travel Английский Premium Идут пос…" at bounding box center [806, 364] width 979 height 64
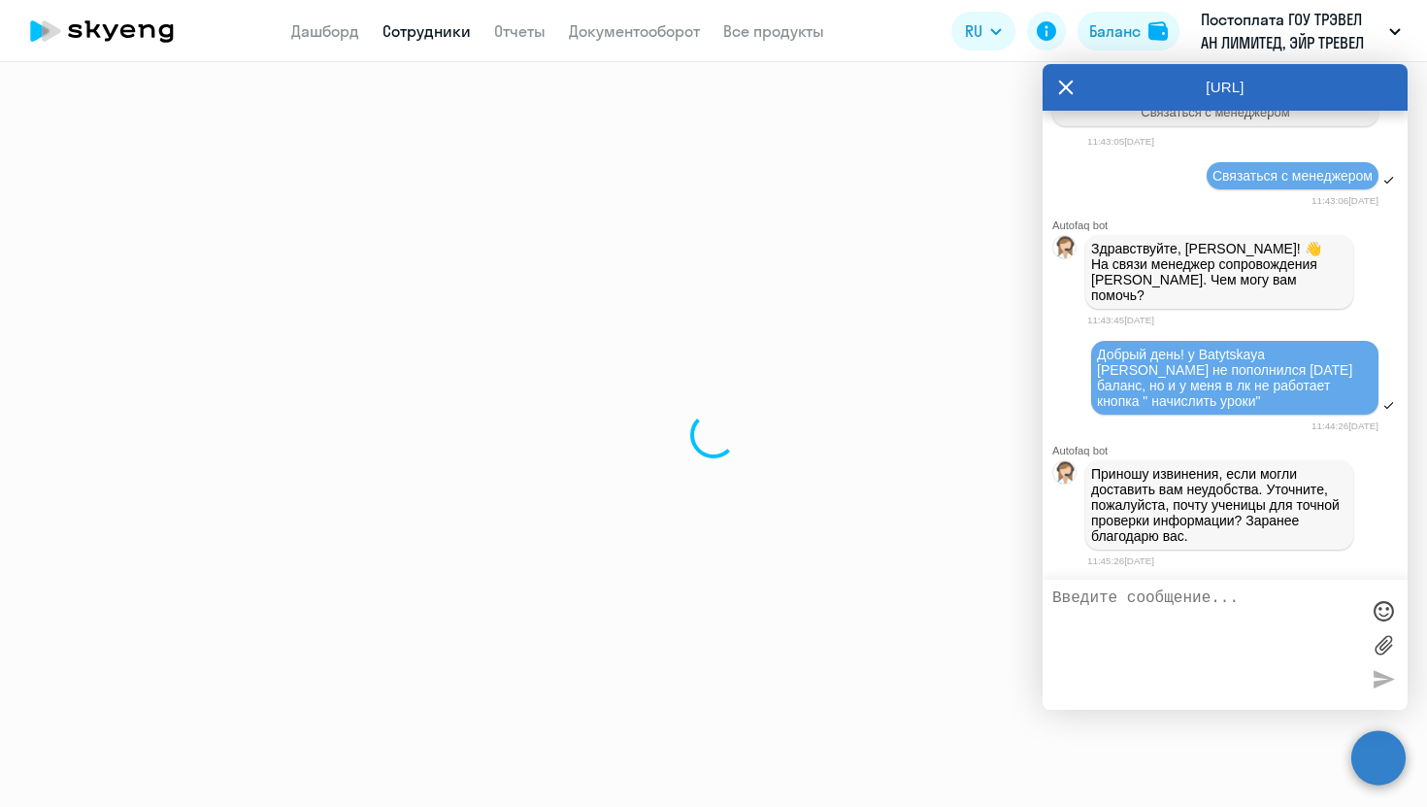
select select "english"
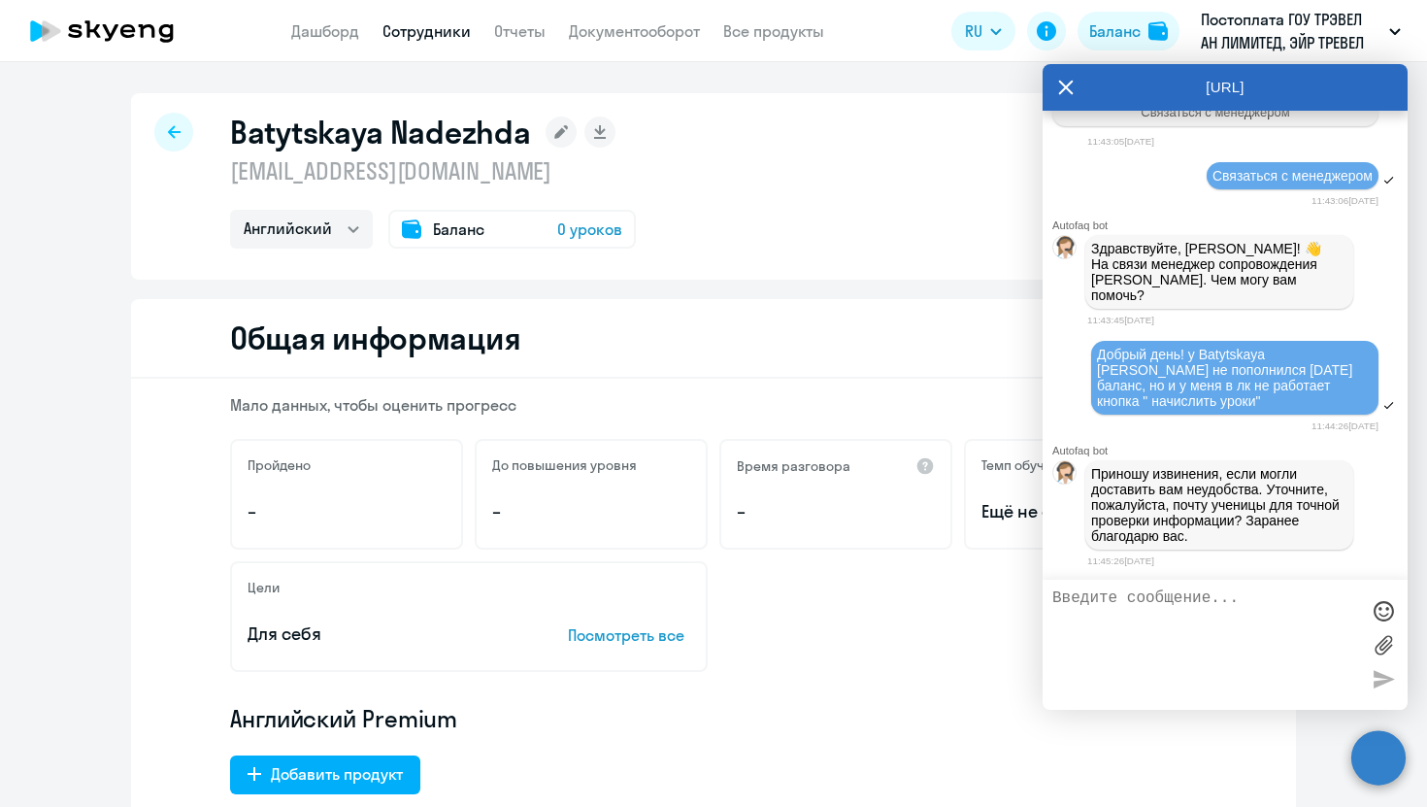
drag, startPoint x: 613, startPoint y: 167, endPoint x: 230, endPoint y: 182, distance: 382.8
click at [230, 182] on p "[EMAIL_ADDRESS][DOMAIN_NAME]" at bounding box center [433, 170] width 406 height 31
copy p "[EMAIL_ADDRESS][DOMAIN_NAME]"
click at [1117, 608] on textarea at bounding box center [1205, 644] width 307 height 111
paste textarea "[EMAIL_ADDRESS][DOMAIN_NAME]"
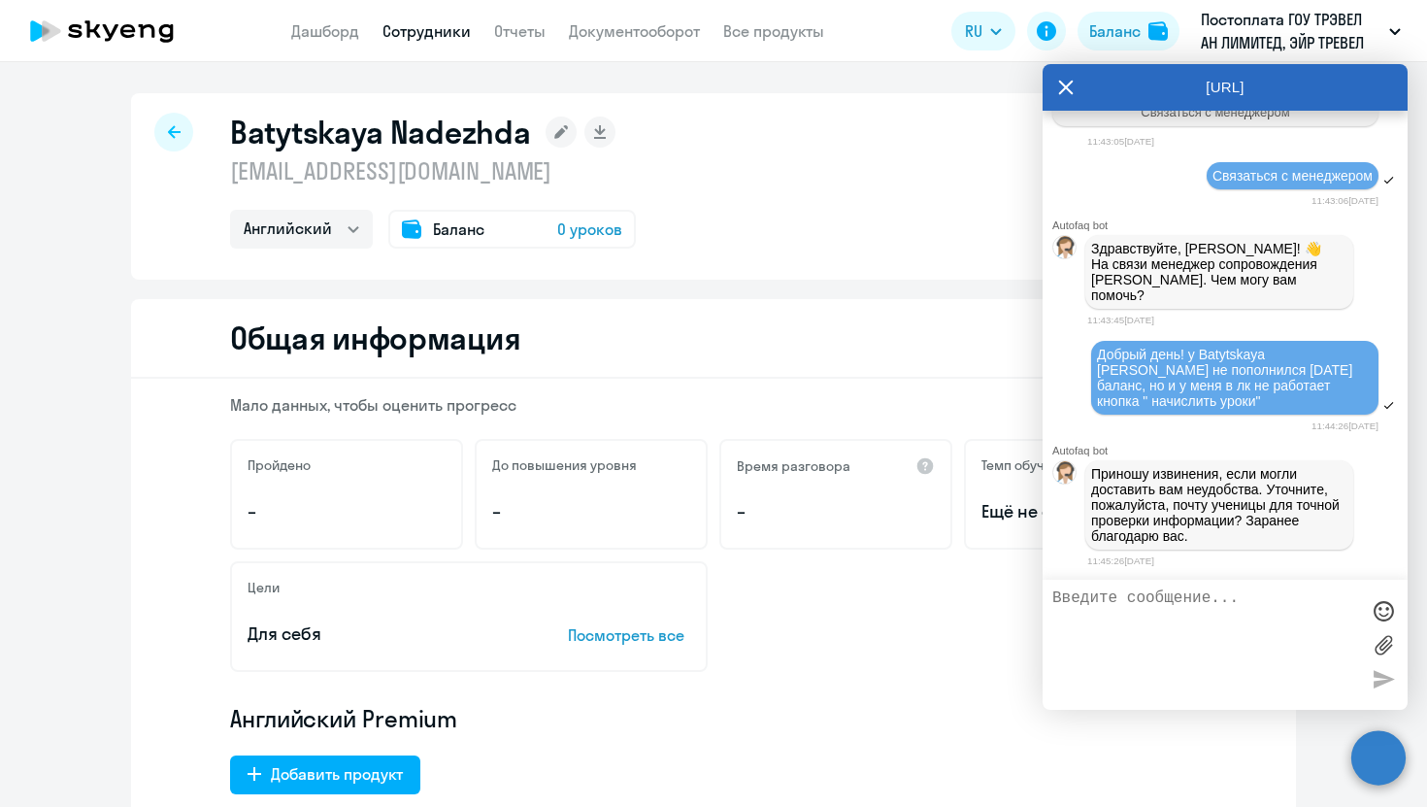
type textarea "[EMAIL_ADDRESS][DOMAIN_NAME]"
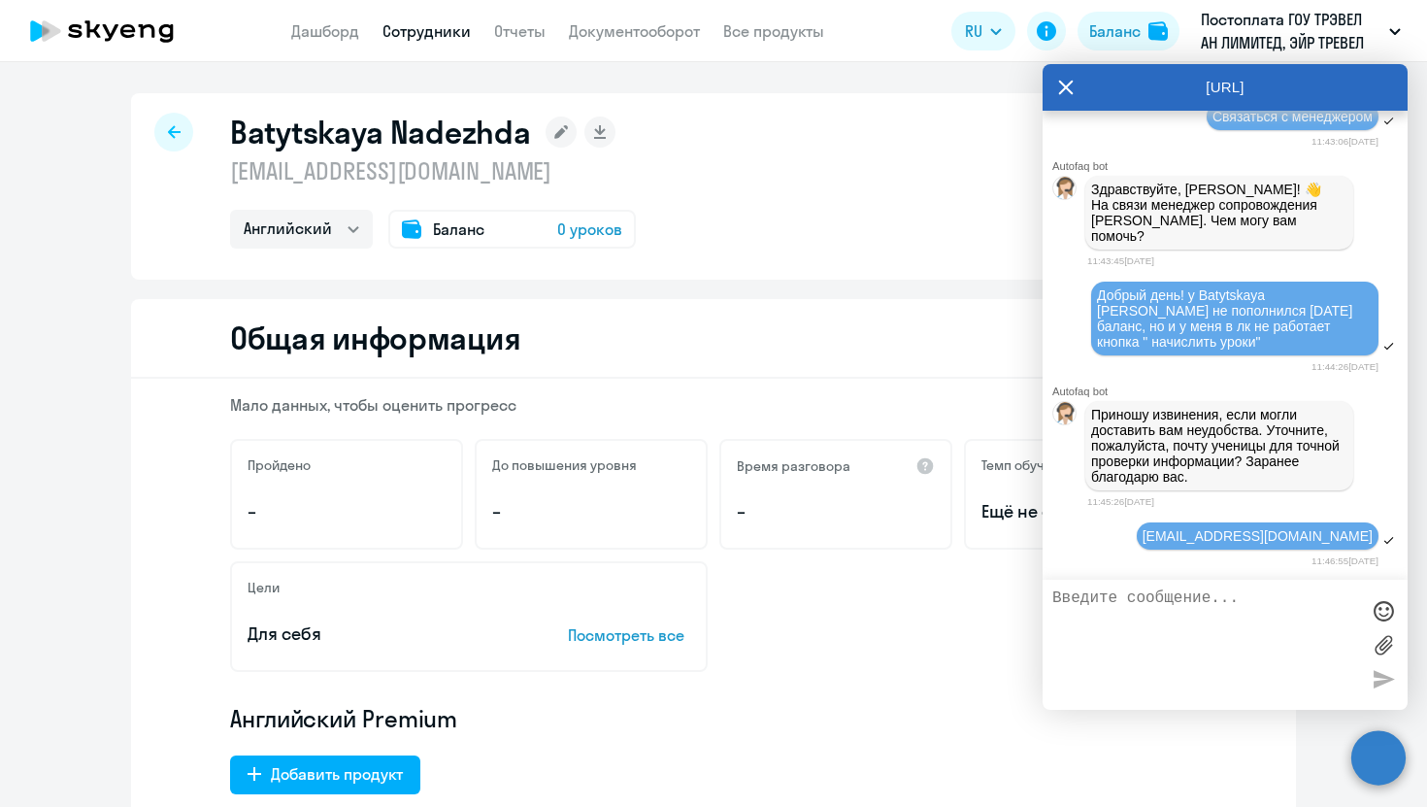
scroll to position [108765, 0]
click at [168, 134] on icon at bounding box center [174, 132] width 13 height 14
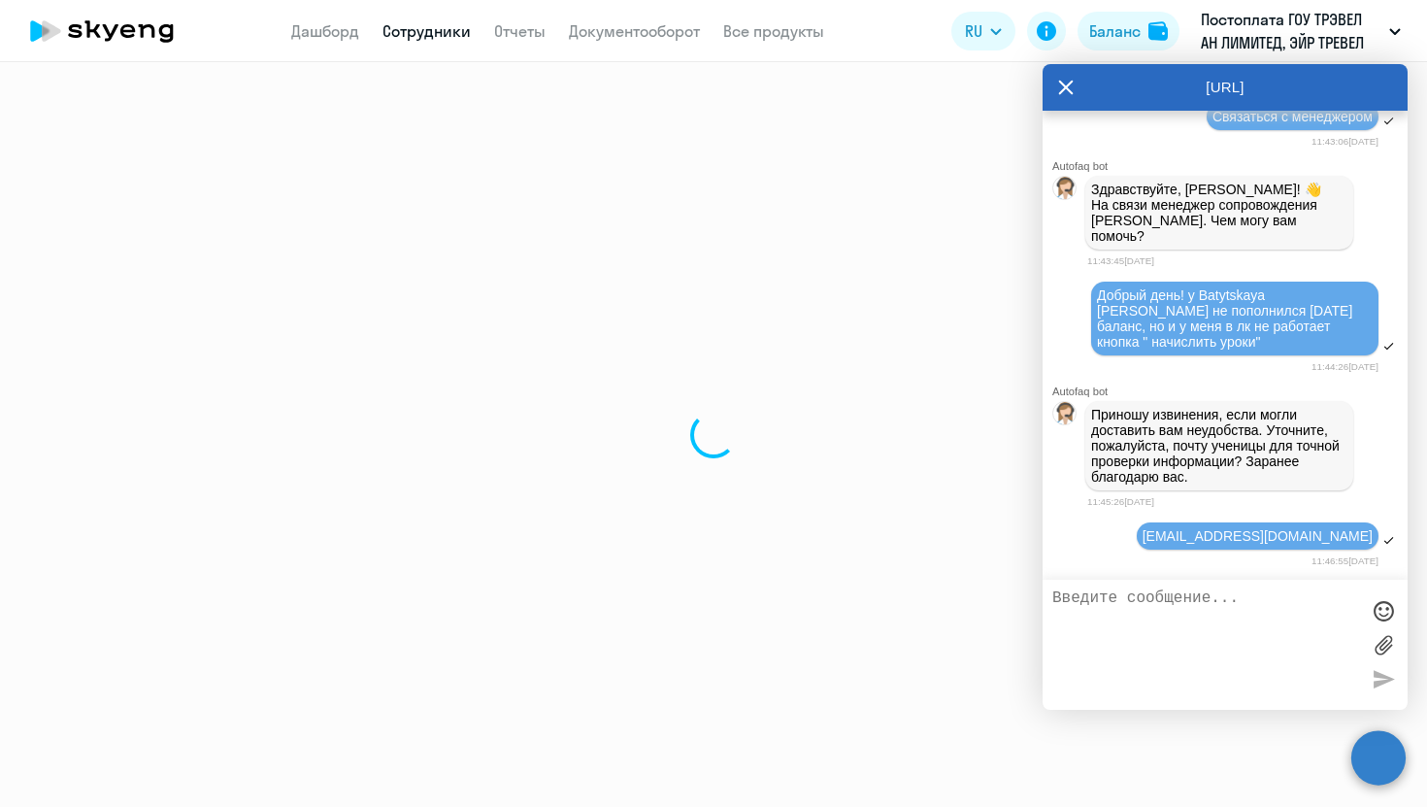
select select "30"
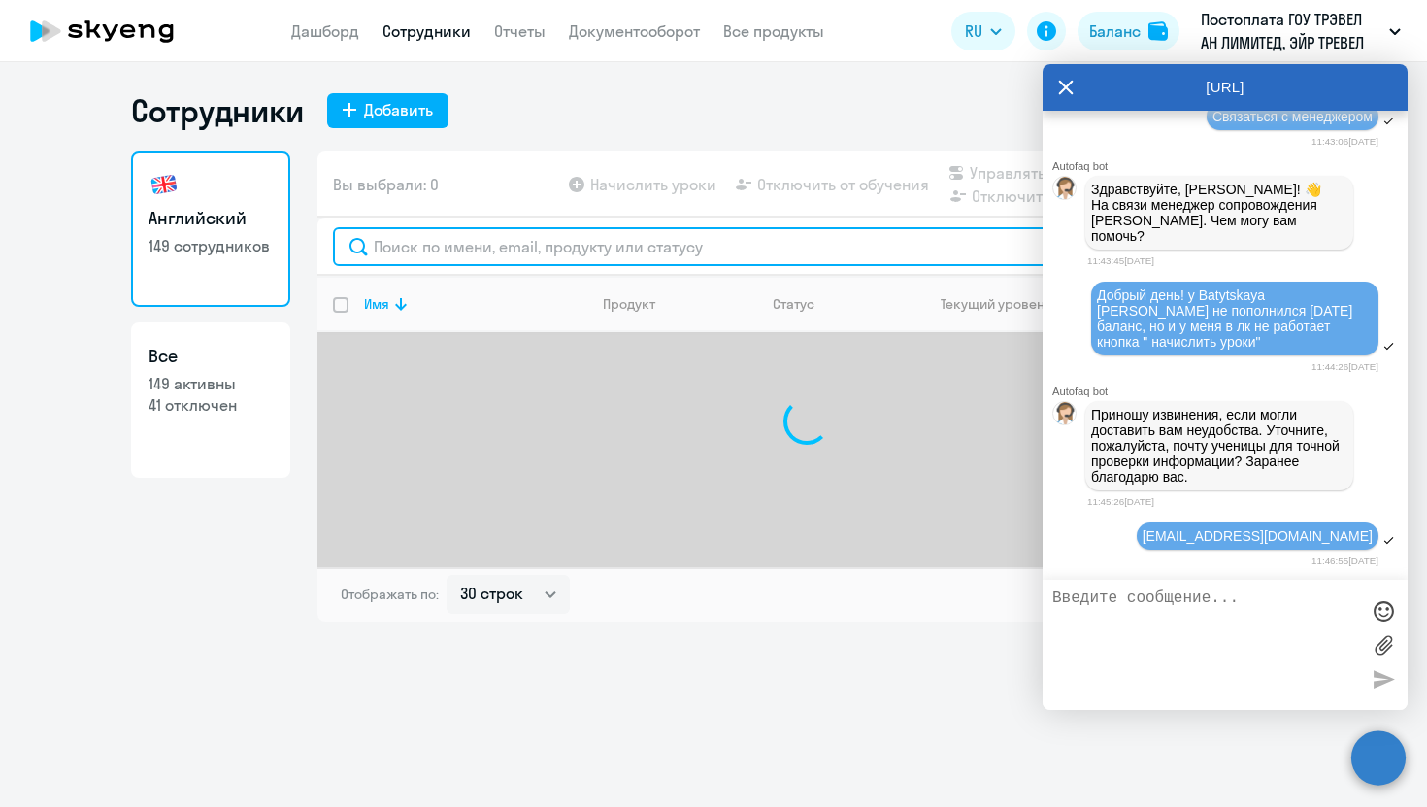
click at [495, 250] on input "text" at bounding box center [807, 246] width 948 height 39
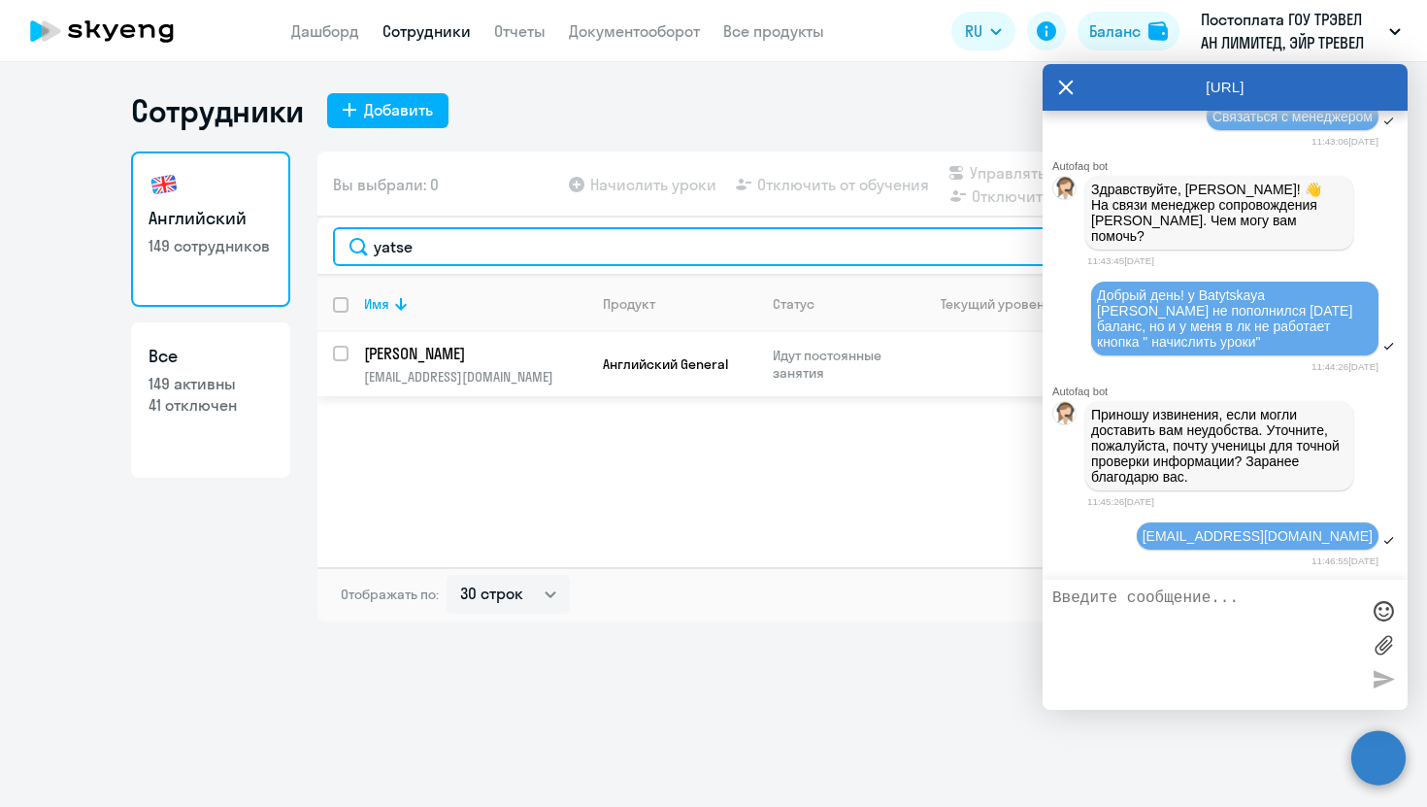
type input "yatse"
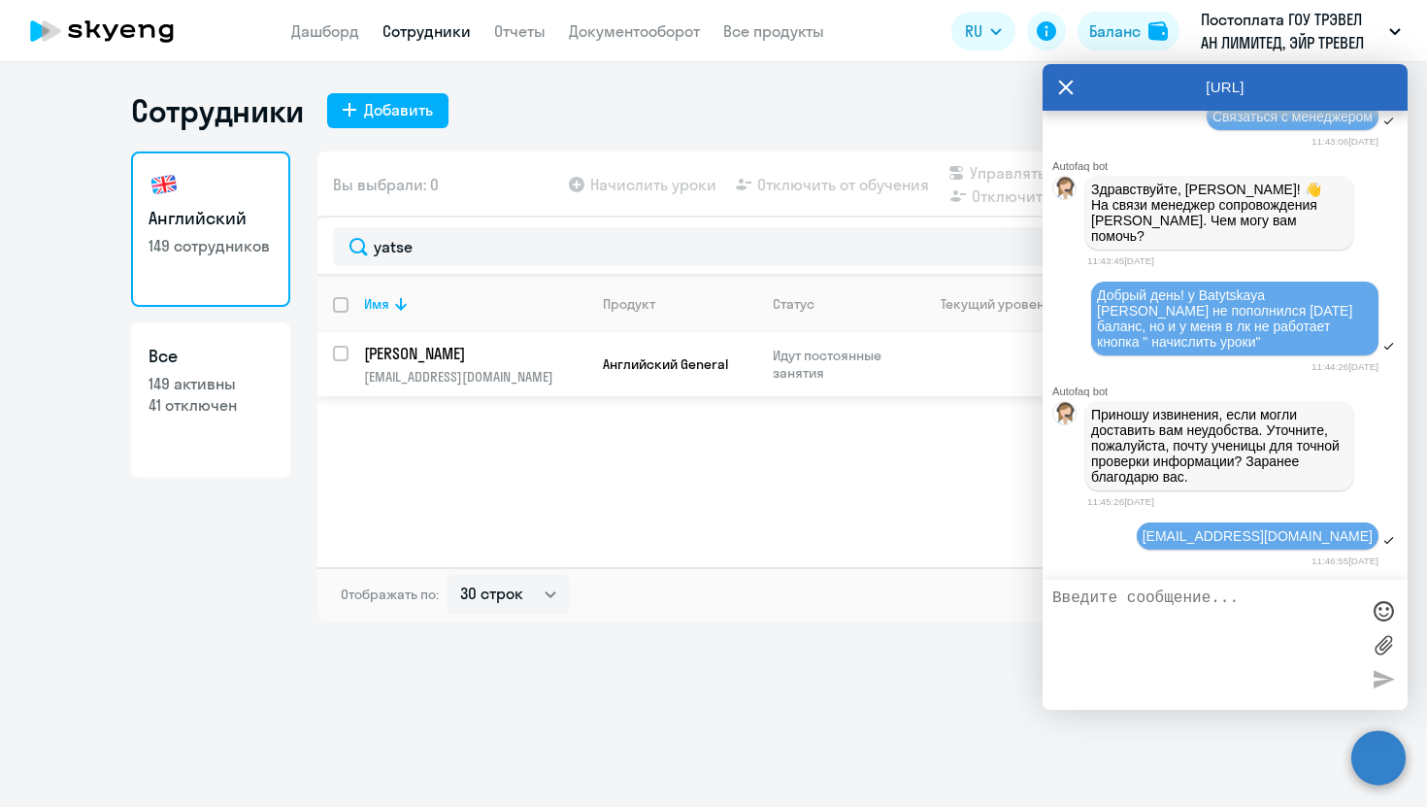
click at [410, 366] on td "Yatsenko Eugenia yatsenko@mego.travel" at bounding box center [468, 364] width 239 height 64
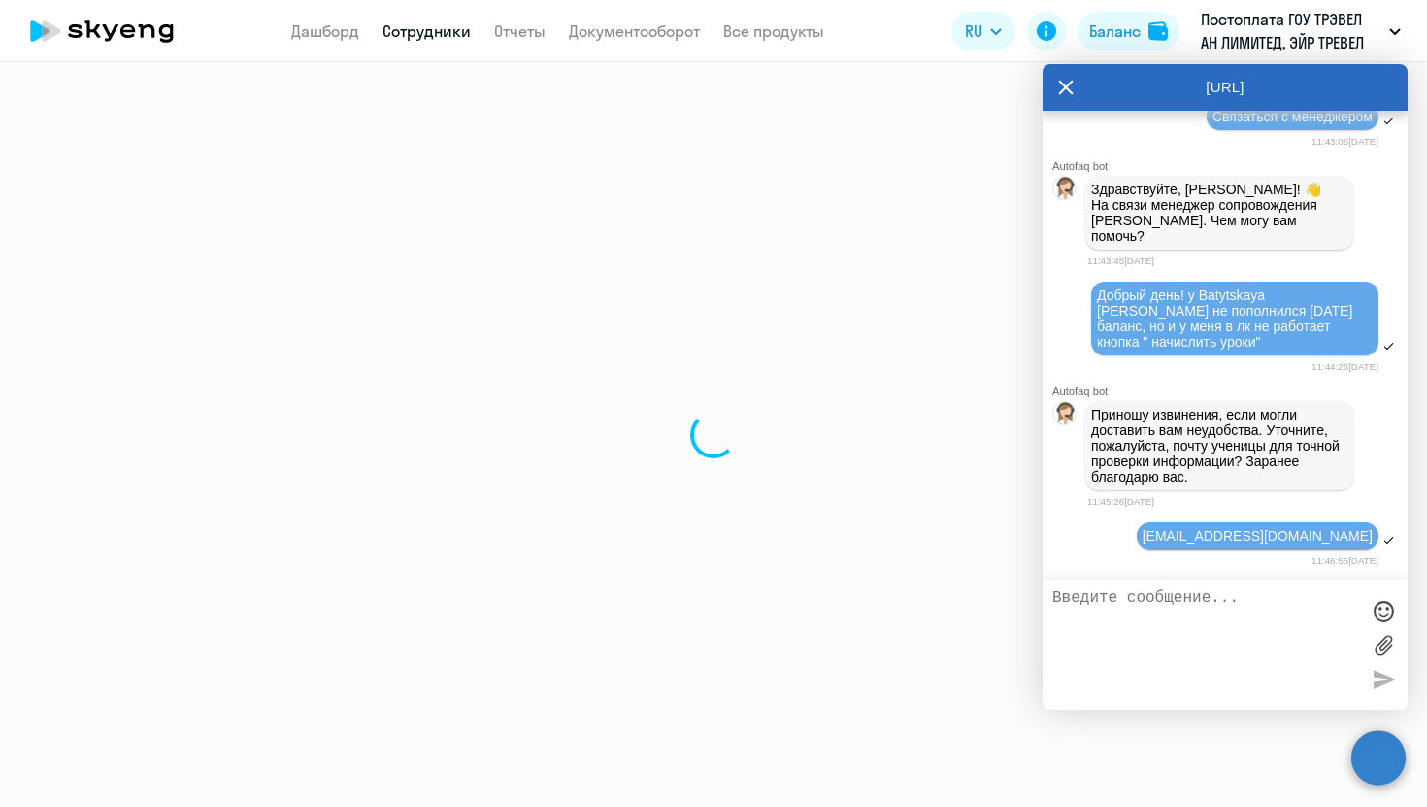
select select "english"
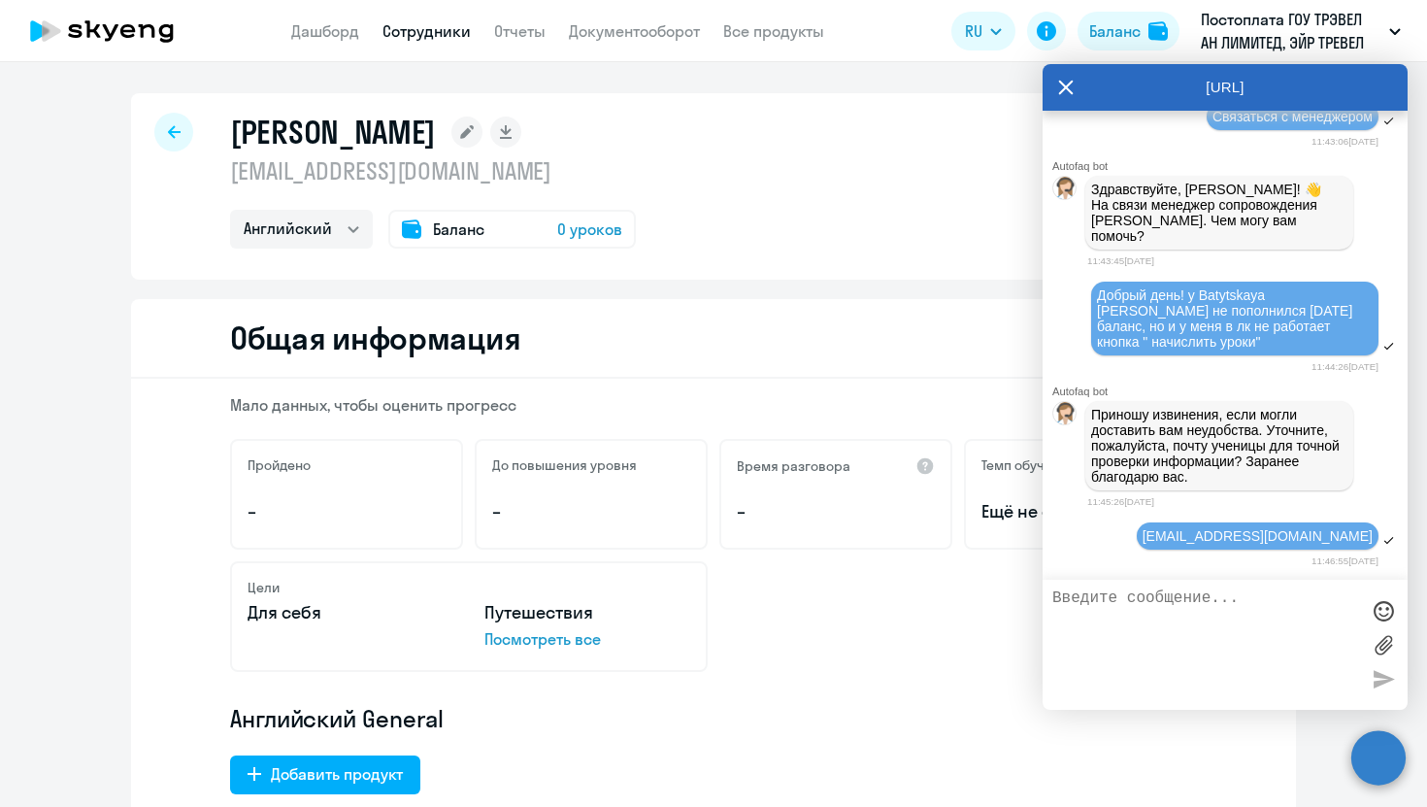
drag, startPoint x: 477, startPoint y: 140, endPoint x: 312, endPoint y: 159, distance: 166.2
click at [312, 159] on div "Yatsenko Eugenia yatsenko@mego.travel Английский Баланс 0 уроков" at bounding box center [433, 181] width 406 height 136
drag, startPoint x: 489, startPoint y: 176, endPoint x: 227, endPoint y: 178, distance: 262.1
click at [227, 178] on div "Yatsenko Eugenia yatsenko@mego.travel Английский Баланс 0 уроков" at bounding box center [713, 186] width 1165 height 186
copy p "yatsenko@mego.travel"
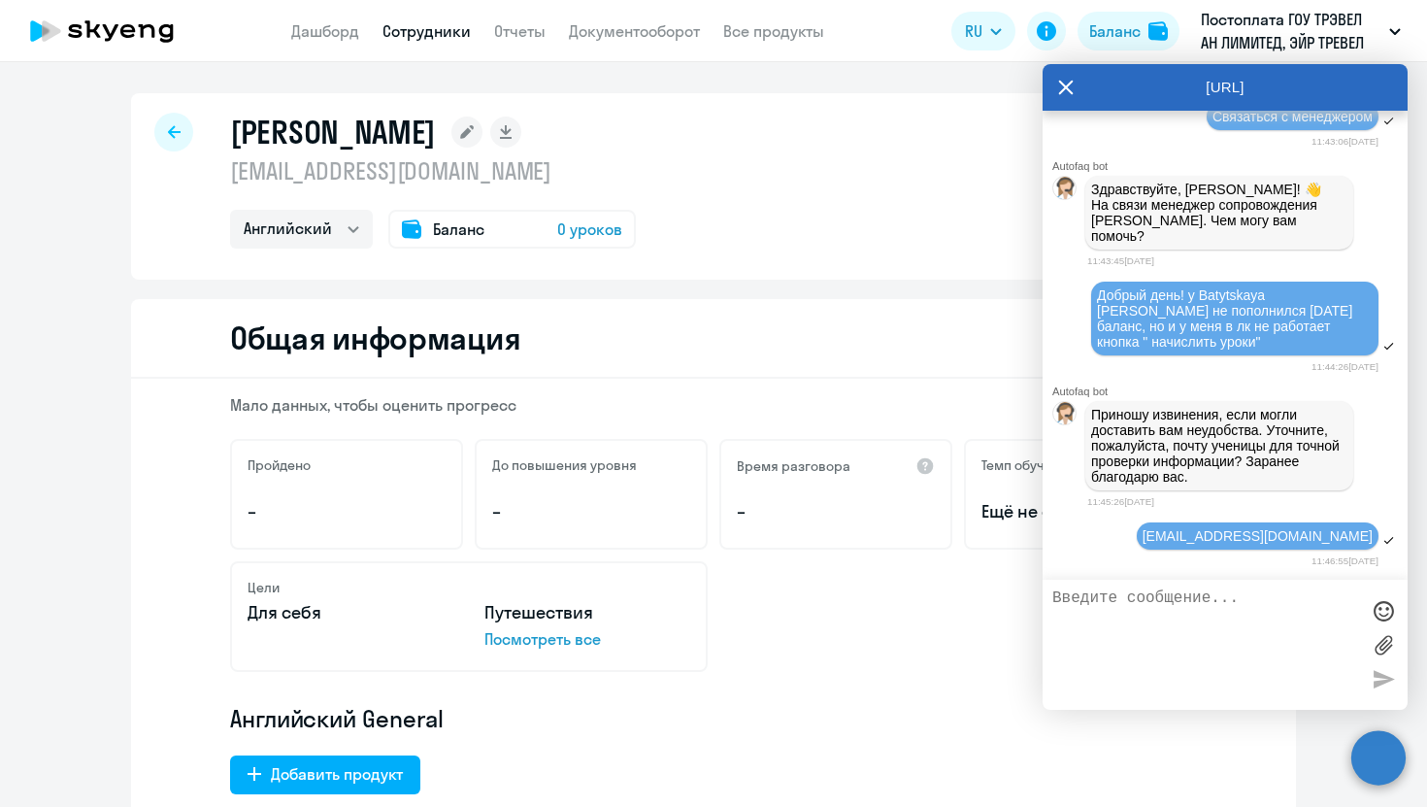
click at [1110, 618] on textarea at bounding box center [1205, 644] width 307 height 111
type textarea "t"
paste textarea "yatsenko@mego.travel"
type textarea "еще не пополнился баланс у [EMAIL_ADDRESS][DOMAIN_NAME]"
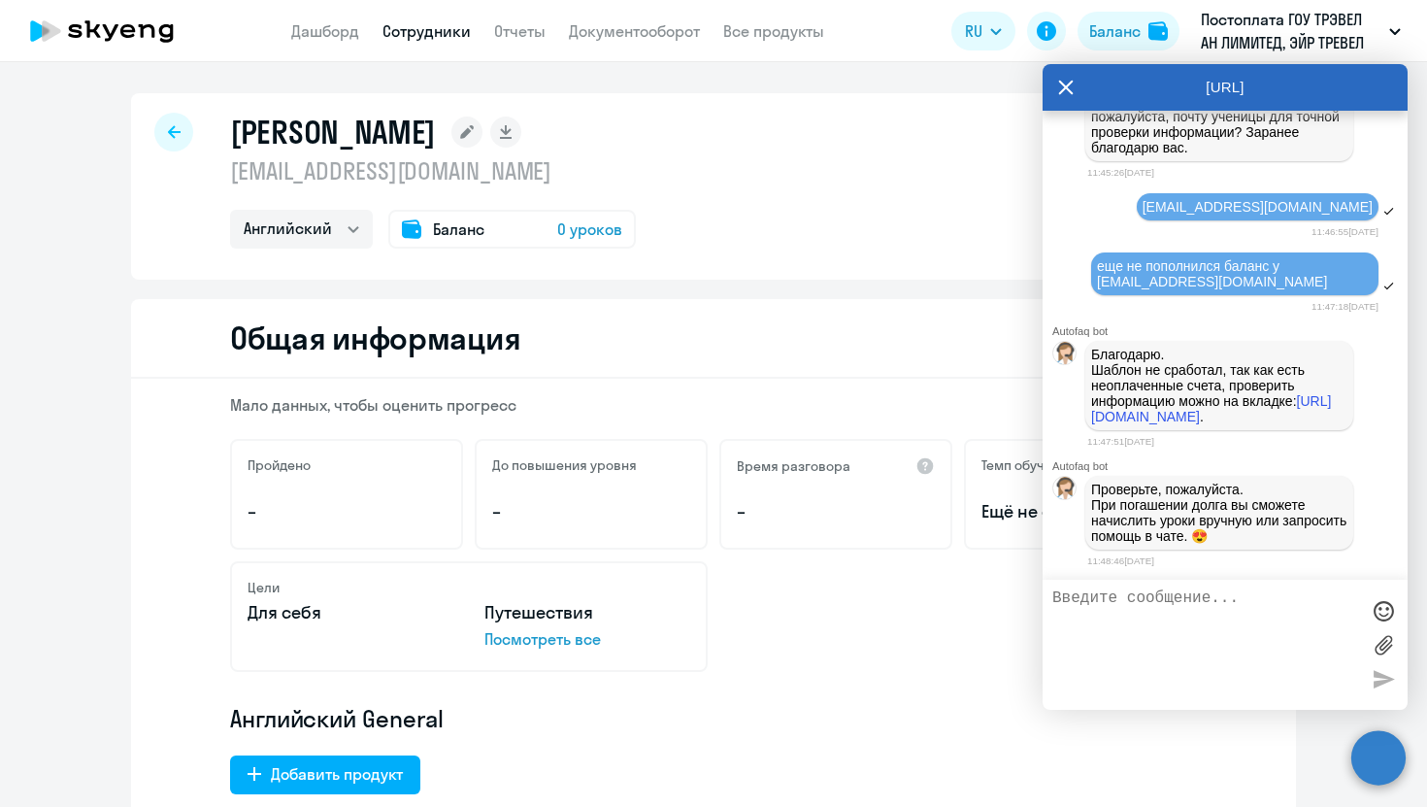
scroll to position [109128, 0]
click at [1161, 393] on link "[URL][DOMAIN_NAME]" at bounding box center [1211, 408] width 240 height 31
click at [1112, 640] on textarea at bounding box center [1205, 644] width 307 height 111
type textarea "У"
type textarea "я"
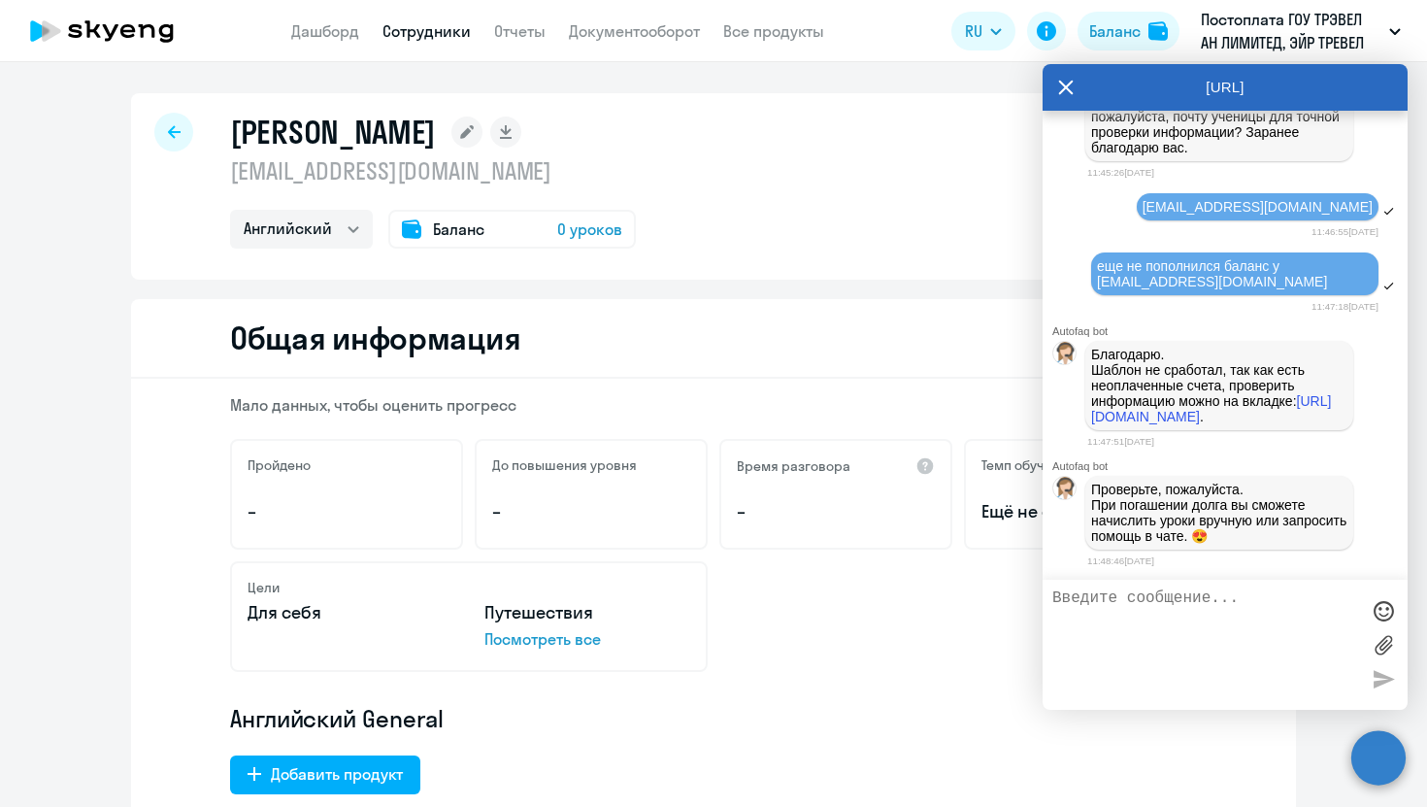
type textarea "Я"
type textarea "я"
type textarea "я поняла, сейчас оплатим, спасибо!"
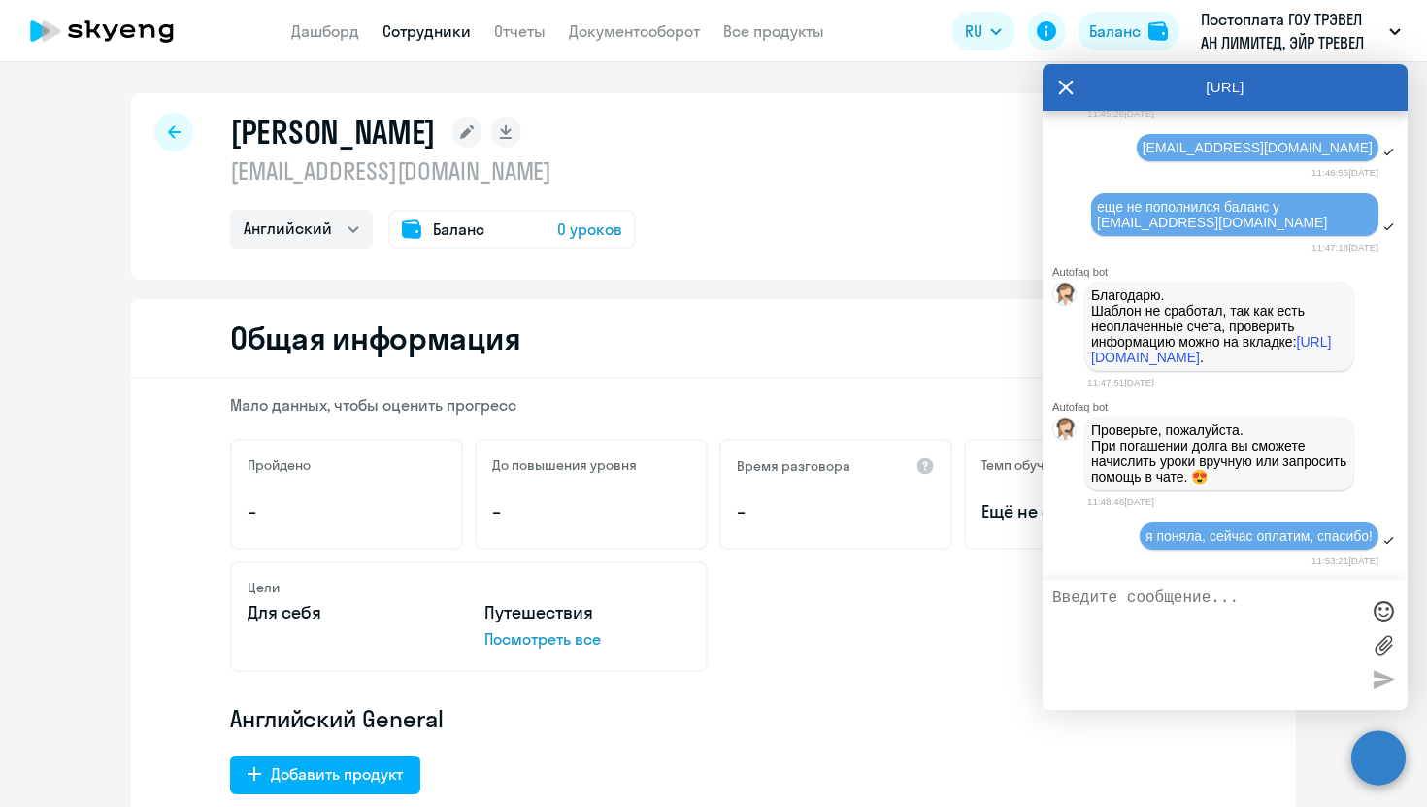
scroll to position [109189, 0]
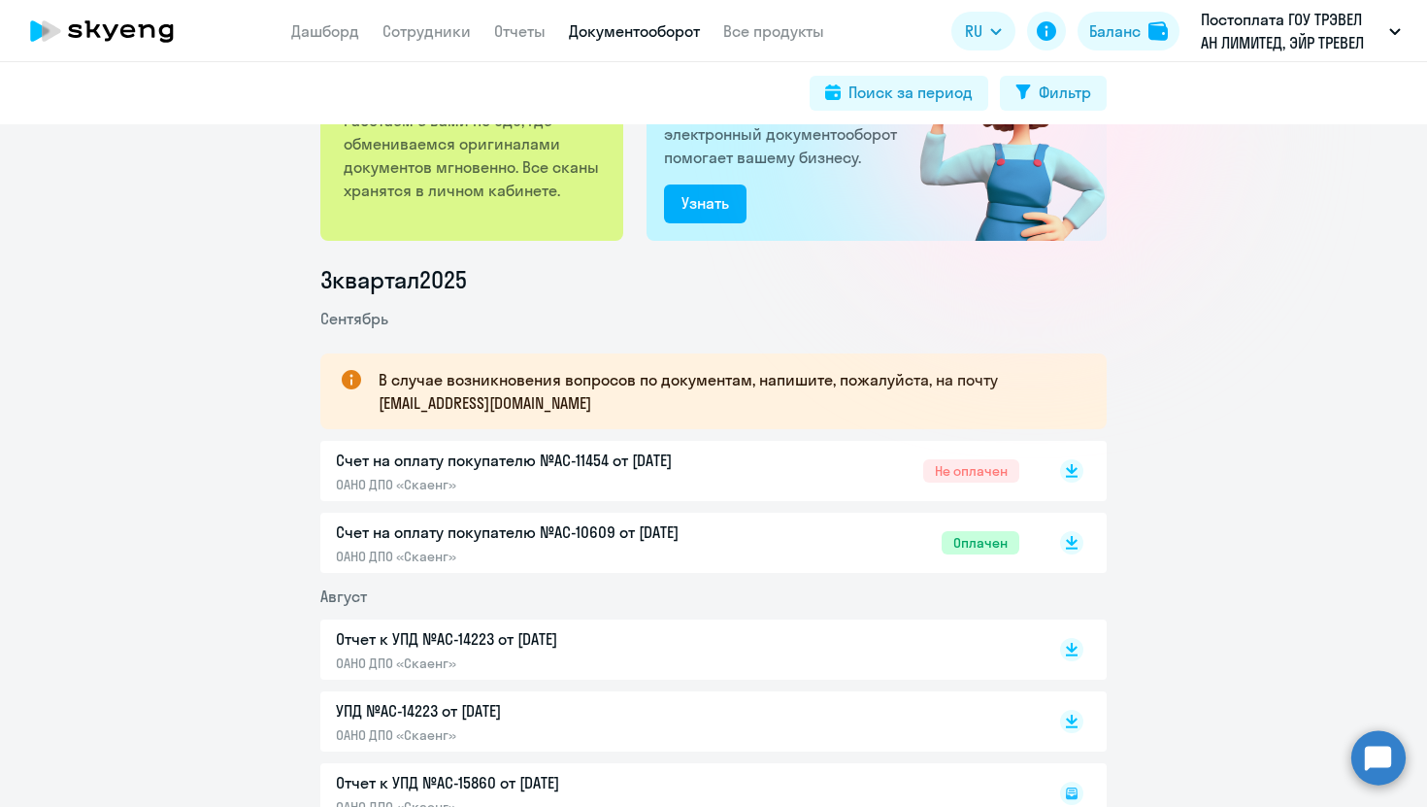
scroll to position [134, 0]
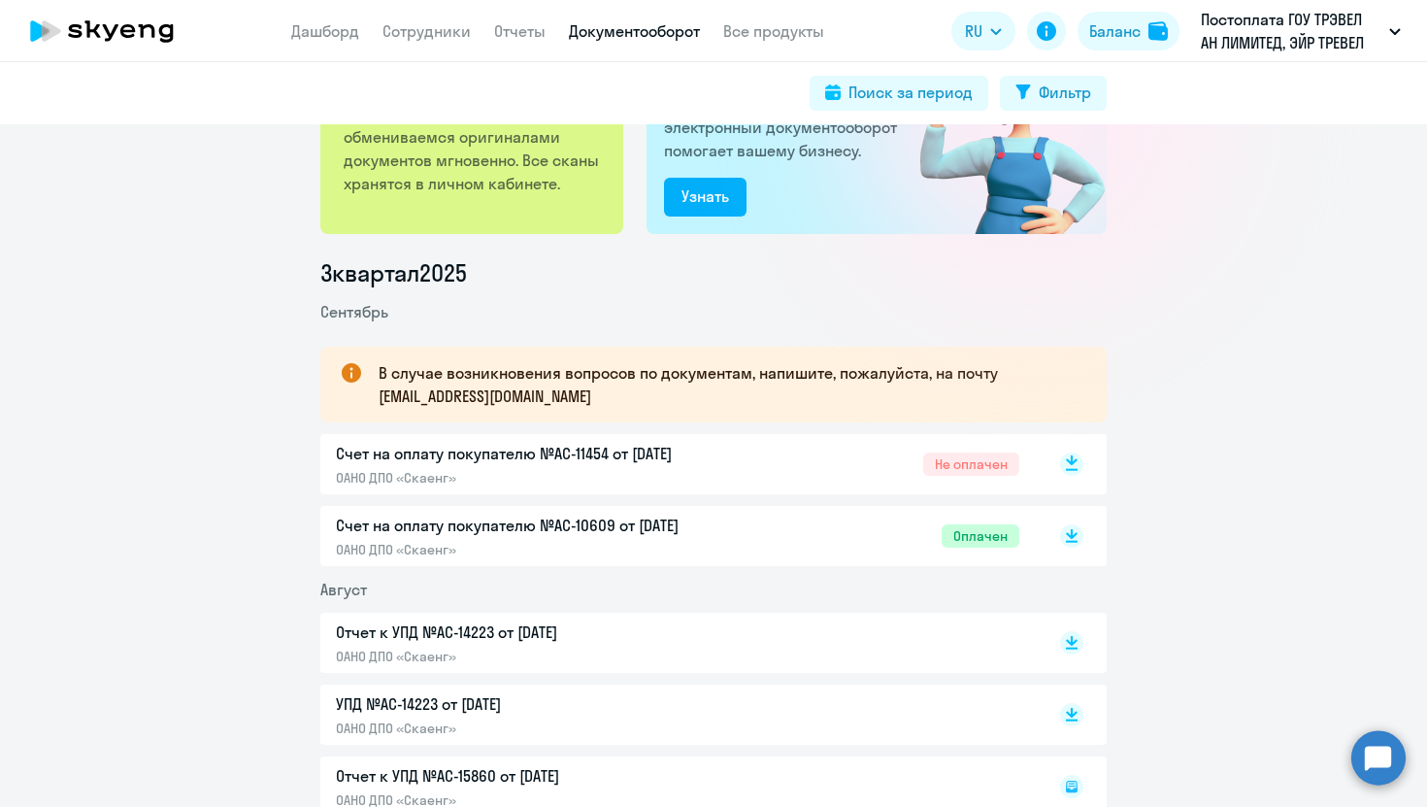
click at [1077, 460] on icon at bounding box center [1072, 460] width 12 height 10
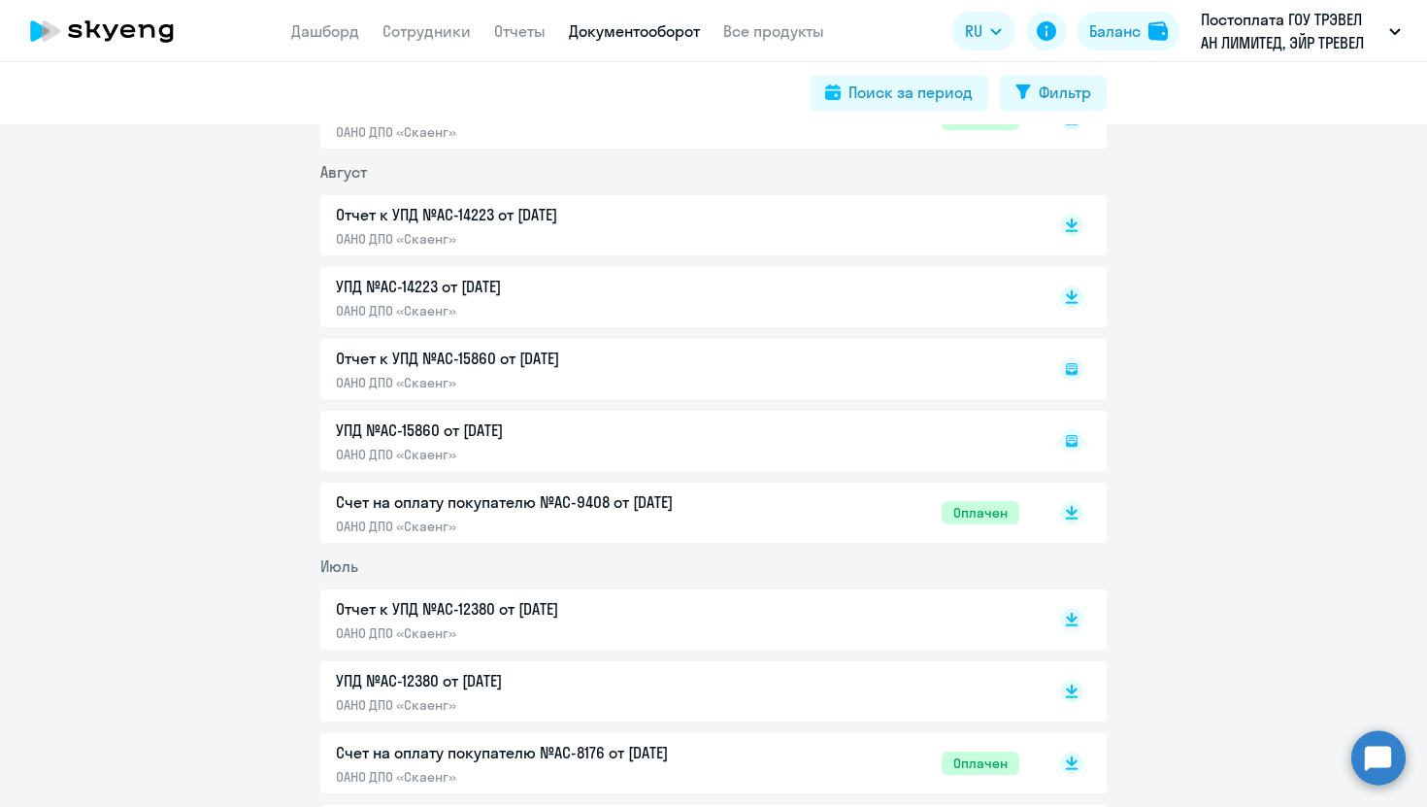
scroll to position [0, 0]
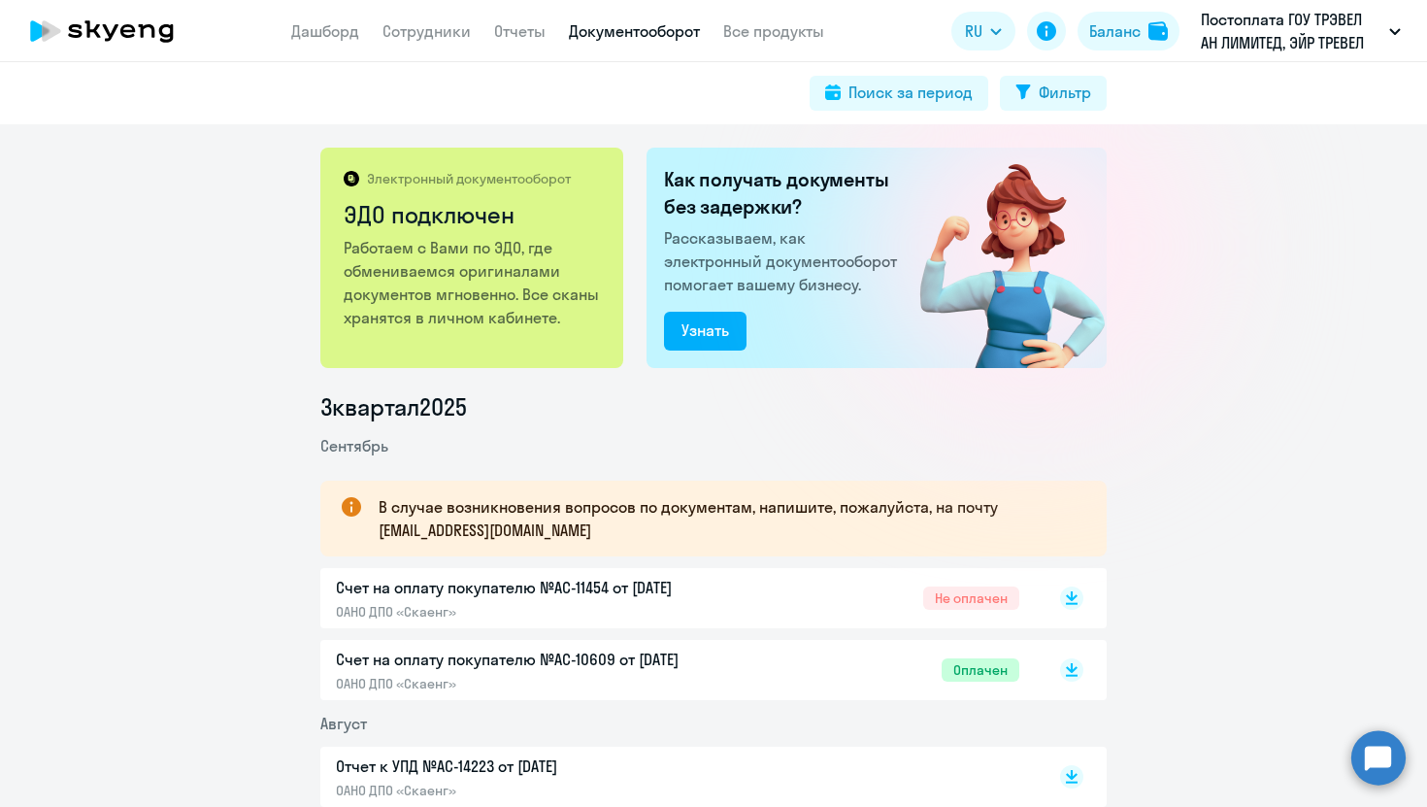
click at [1374, 746] on circle at bounding box center [1378, 757] width 54 height 54
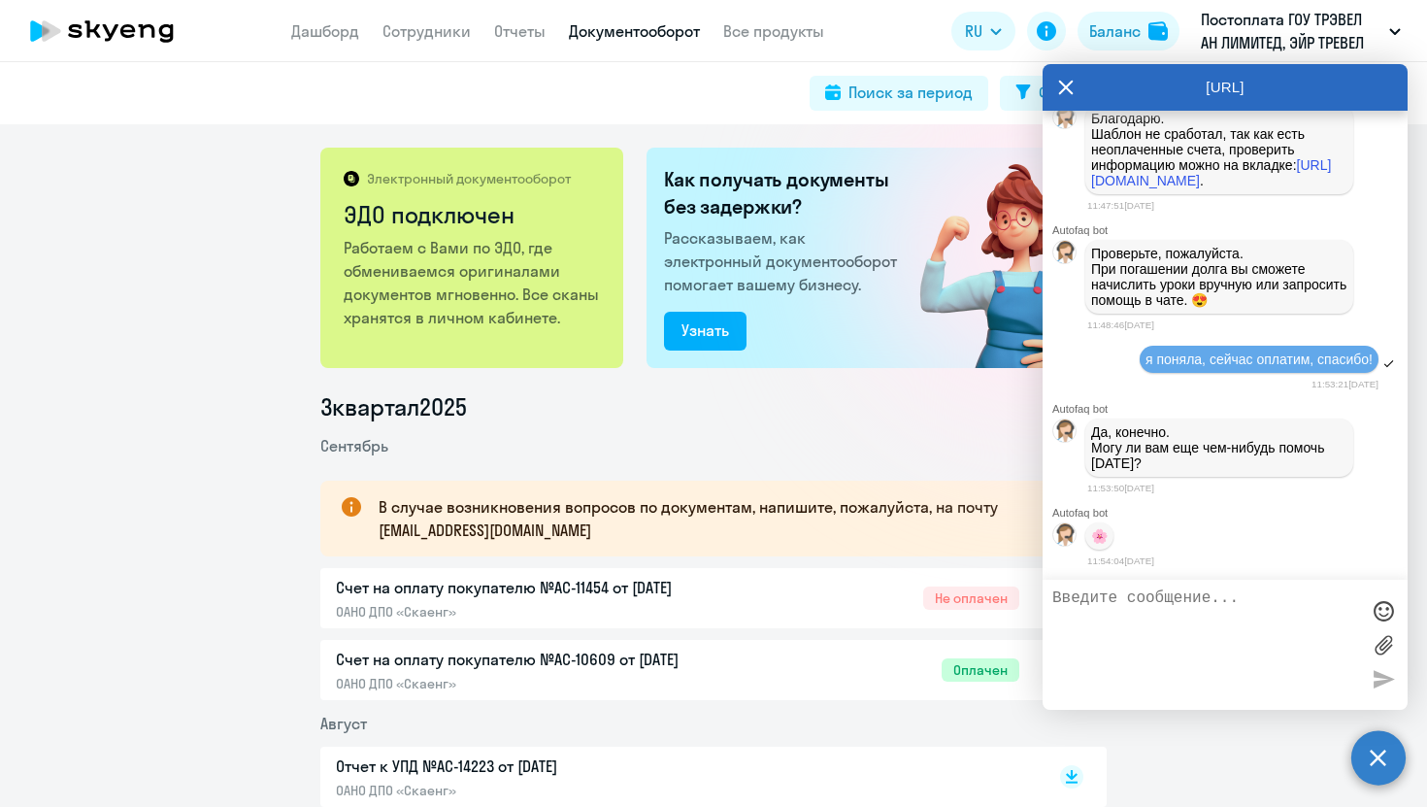
scroll to position [109377, 0]
click at [1114, 627] on textarea at bounding box center [1205, 644] width 307 height 111
type textarea "пока уроки не появились"
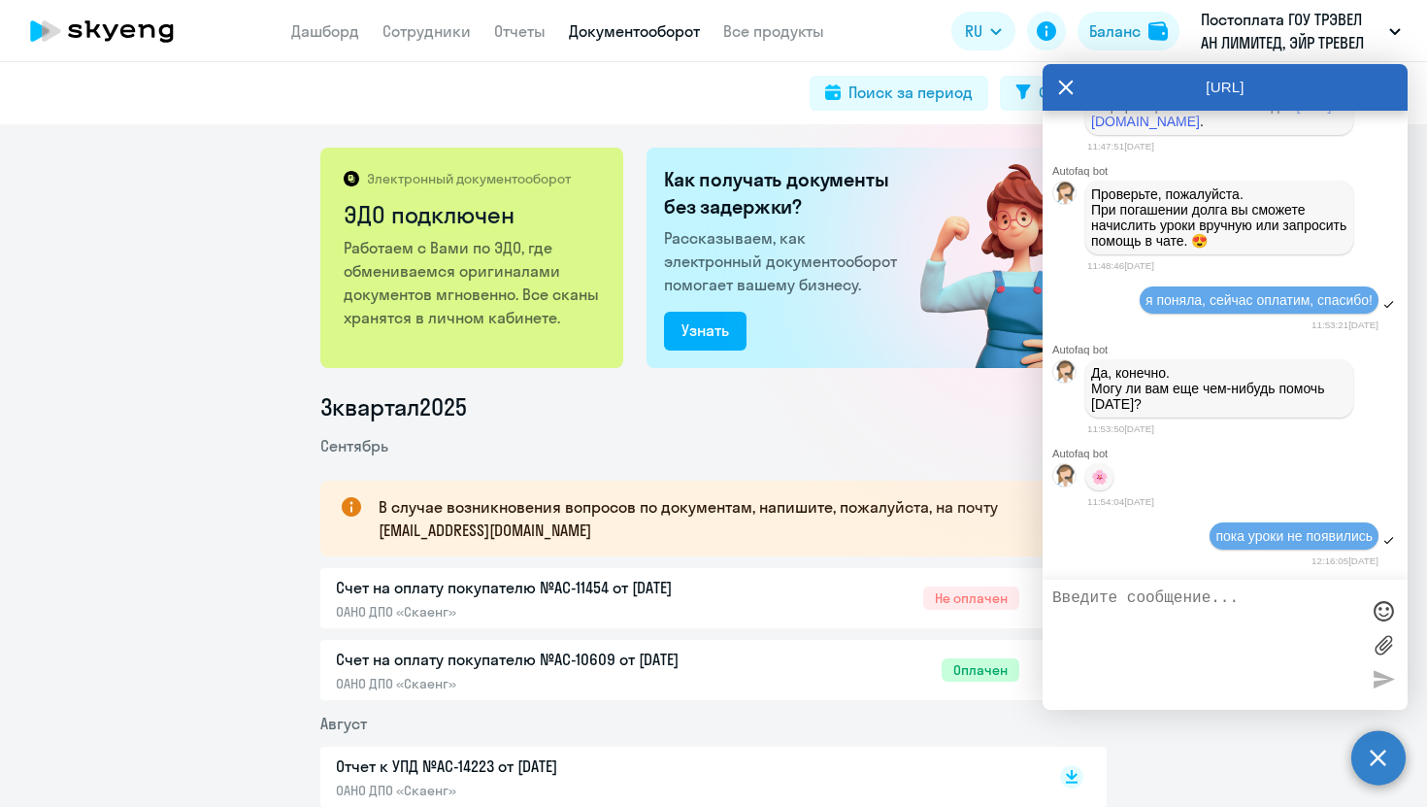
scroll to position [109438, 0]
